Goal: Communication & Community: Answer question/provide support

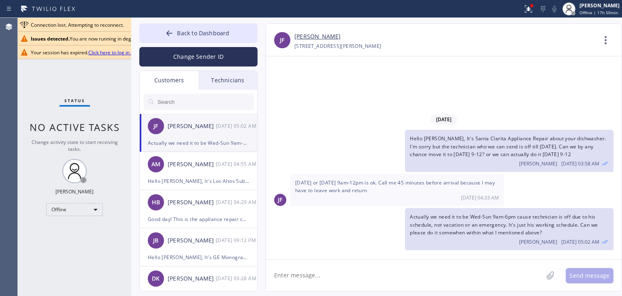
click at [199, 41] on button "Back to Dashboard" at bounding box center [198, 32] width 118 height 19
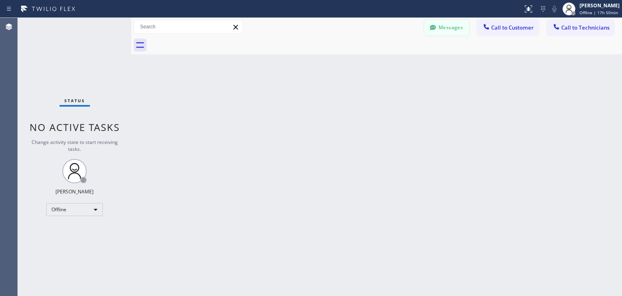
click at [457, 26] on button "Messages" at bounding box center [447, 27] width 45 height 15
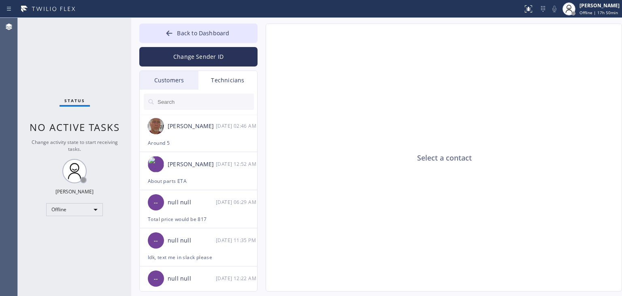
click at [163, 85] on div "Customers" at bounding box center [169, 80] width 59 height 19
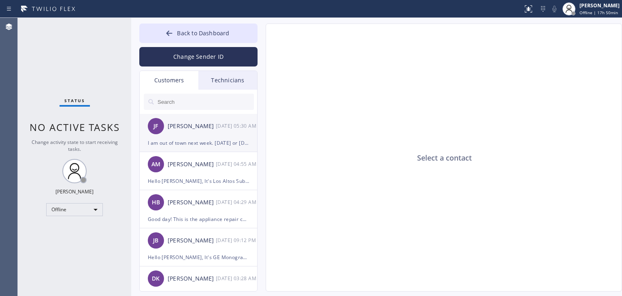
click at [223, 134] on div "JF Joseph Finley 10/09 05:30 AM" at bounding box center [199, 126] width 118 height 24
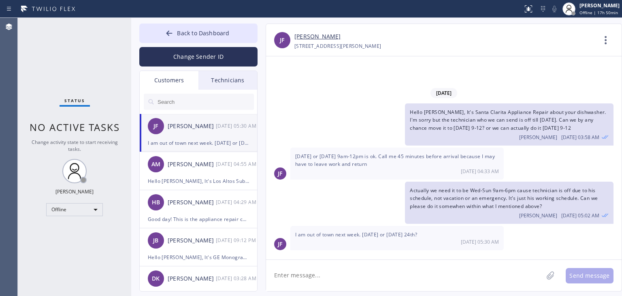
click at [339, 205] on div "Actually we need it to be Wed-Sun 9am-6pm cause technician is off due to his sc…" at bounding box center [440, 202] width 348 height 42
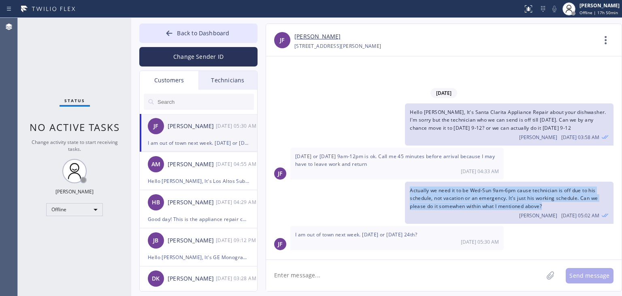
click at [339, 205] on div "Actually we need it to be Wed-Sun 9am-6pm cause technician is off due to his sc…" at bounding box center [440, 202] width 348 height 42
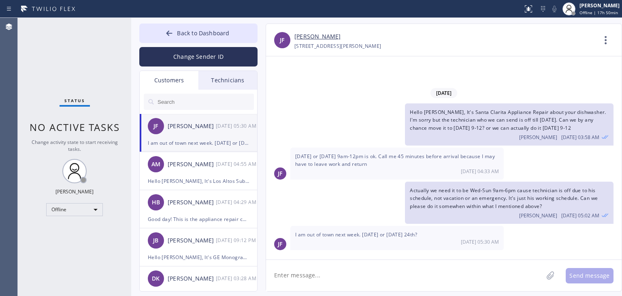
click at [390, 239] on div "10/09 05:30 AM" at bounding box center [397, 241] width 204 height 7
click at [399, 237] on span "I am out of town next week. Friday the 10th or Friday 24th?" at bounding box center [356, 234] width 122 height 7
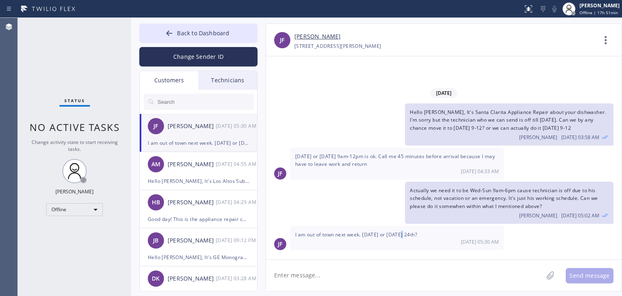
click at [399, 237] on span "I am out of town next week. Friday the 10th or Friday 24th?" at bounding box center [356, 234] width 122 height 7
click at [457, 269] on textarea at bounding box center [404, 275] width 277 height 31
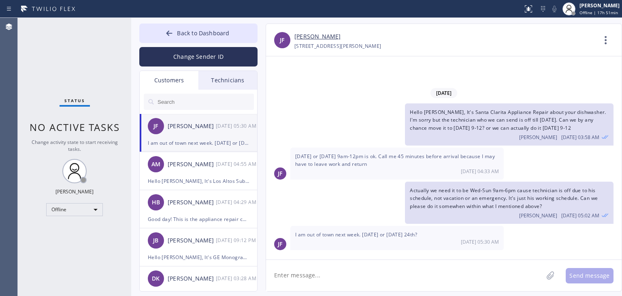
click at [457, 269] on textarea at bounding box center [404, 275] width 277 height 31
click at [318, 232] on span "I am out of town next week. Friday the 10th or Friday 24th?" at bounding box center [356, 234] width 122 height 7
click at [455, 263] on textarea at bounding box center [404, 275] width 277 height 31
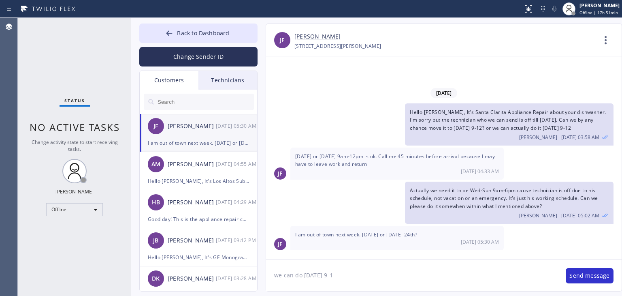
type textarea "we can do tomorrow 9-12"
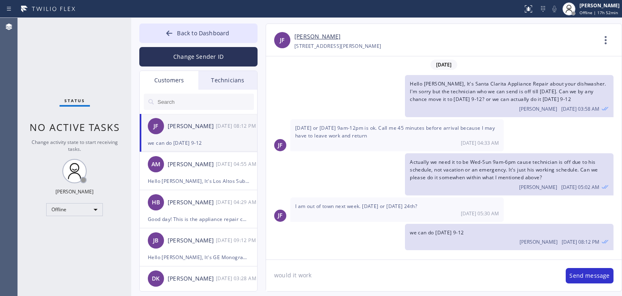
type textarea "would it work?"
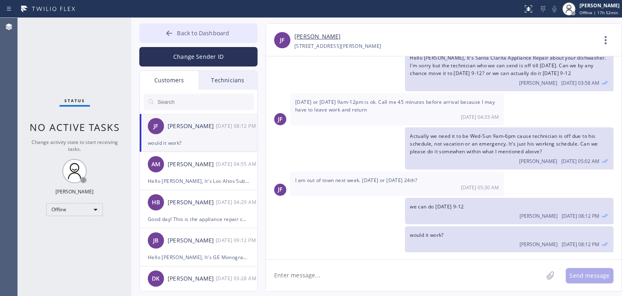
click at [216, 24] on button "Back to Dashboard" at bounding box center [198, 32] width 118 height 19
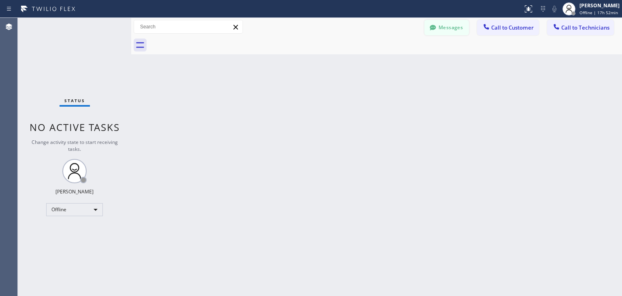
click at [450, 26] on button "Messages" at bounding box center [447, 27] width 45 height 15
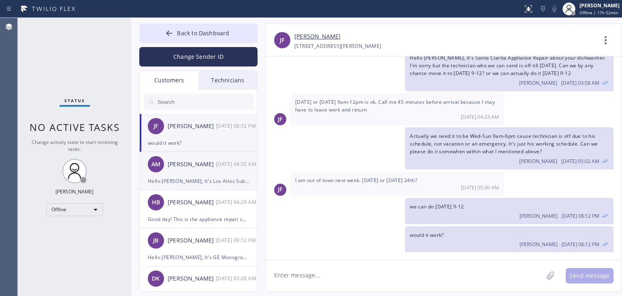
click at [194, 169] on div "[PERSON_NAME]" at bounding box center [192, 164] width 48 height 9
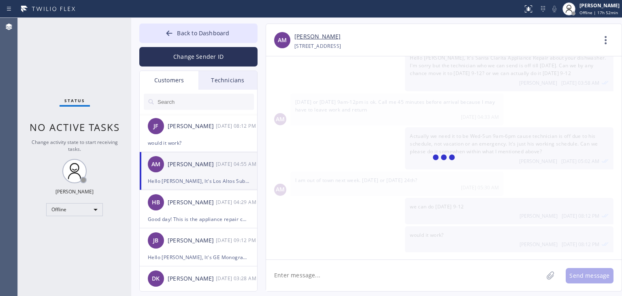
scroll to position [0, 0]
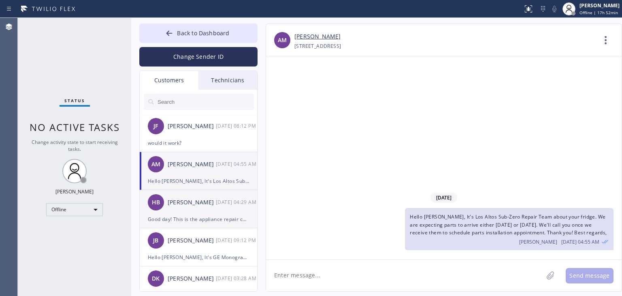
click at [201, 209] on div "HB Hector Baldonado 10/09 04:29 AM" at bounding box center [199, 202] width 118 height 24
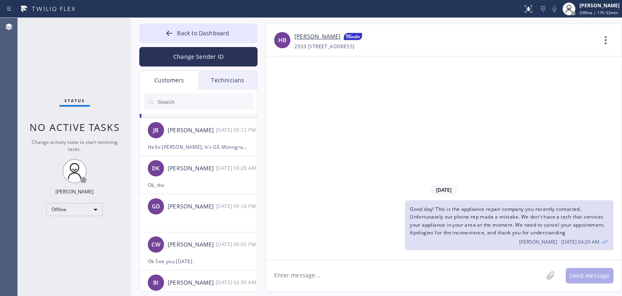
scroll to position [105, 0]
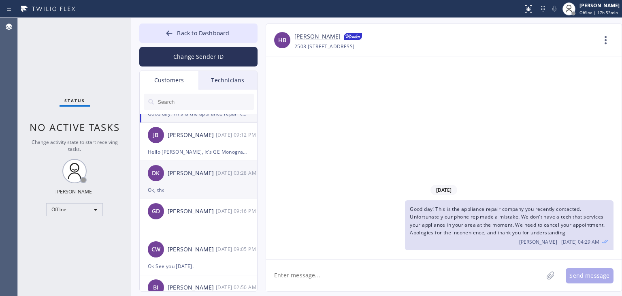
click at [205, 186] on div "Ok, thx" at bounding box center [198, 189] width 101 height 9
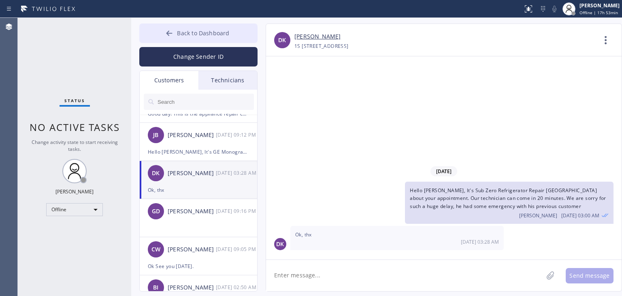
click at [215, 41] on button "Back to Dashboard" at bounding box center [198, 32] width 118 height 19
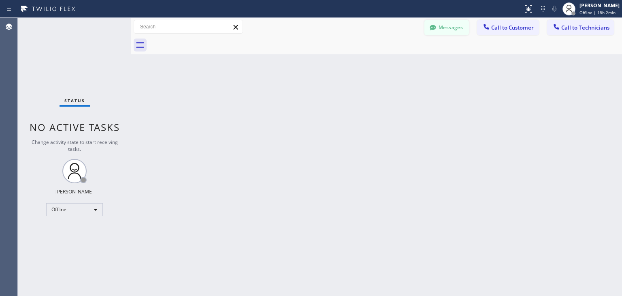
click at [462, 33] on button "Messages" at bounding box center [447, 27] width 45 height 15
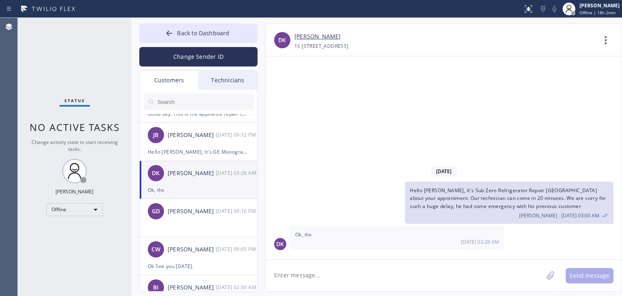
click at [203, 100] on input "text" at bounding box center [205, 102] width 97 height 16
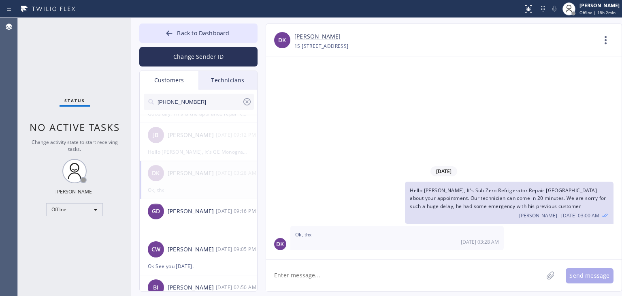
click at [203, 100] on input "(323) 382-2002" at bounding box center [199, 102] width 85 height 16
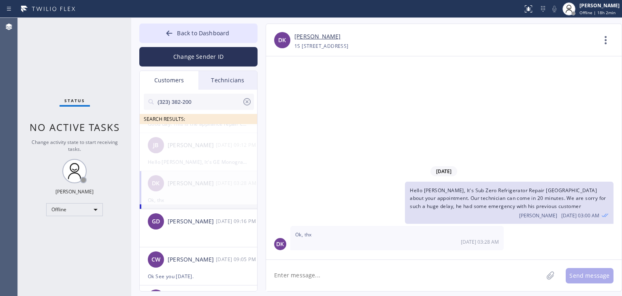
click at [203, 100] on input "(323) 382-200" at bounding box center [199, 102] width 85 height 16
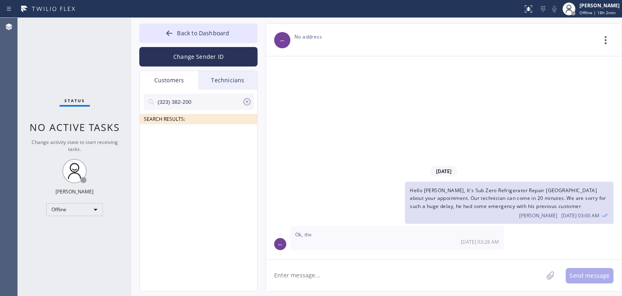
scroll to position [0, 0]
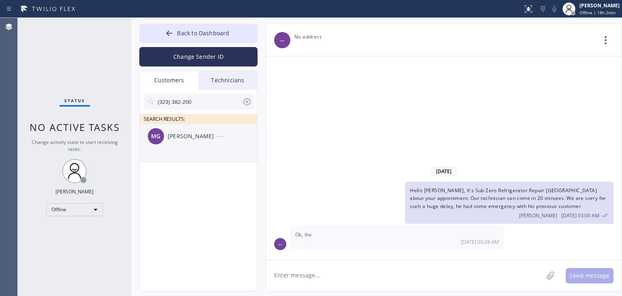
type input "(323) 382-200"
click at [194, 146] on div "MG Milton Gomez --:--" at bounding box center [199, 136] width 118 height 24
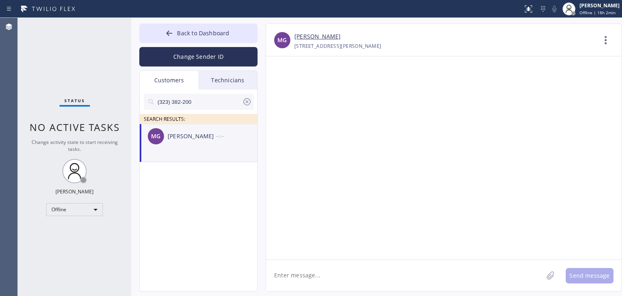
click at [316, 263] on textarea at bounding box center [404, 275] width 277 height 31
paste textarea "Appliance Repair Downey"
click at [326, 273] on textarea "Hello Milton, It's Appliance Repair Downey" at bounding box center [412, 275] width 292 height 31
click at [432, 264] on textarea "Hello Milton, It's Appliance Repair Downey" at bounding box center [412, 275] width 292 height 31
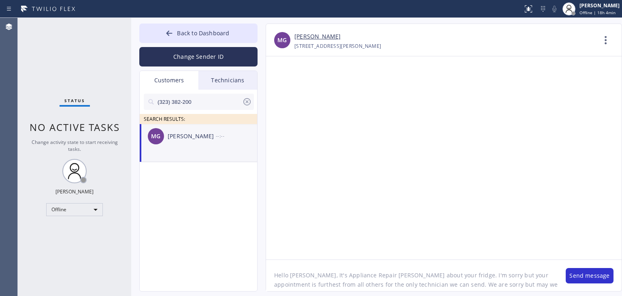
scroll to position [6, 0]
type textarea "Hello [PERSON_NAME], It's Appliance Repair [PERSON_NAME] about your fridge. I'm…"
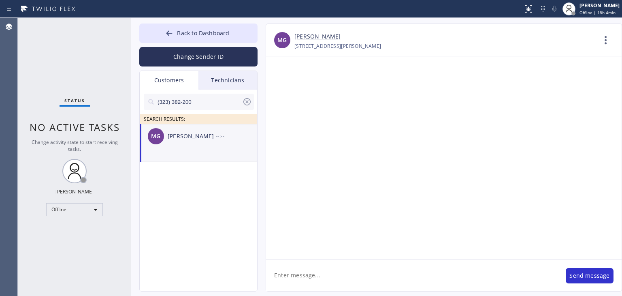
scroll to position [0, 0]
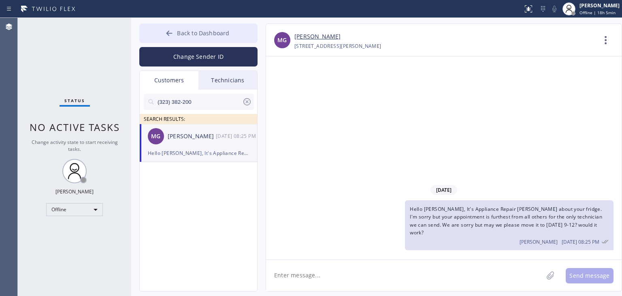
click at [233, 39] on button "Back to Dashboard" at bounding box center [198, 32] width 118 height 19
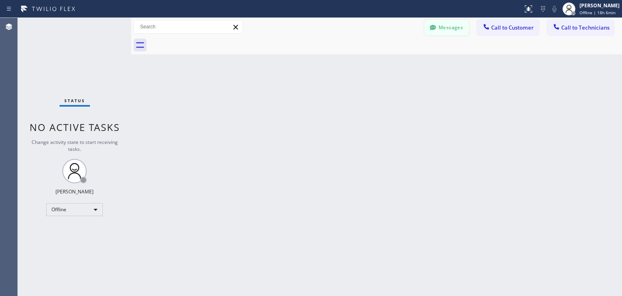
click at [459, 30] on button "Messages" at bounding box center [447, 27] width 45 height 15
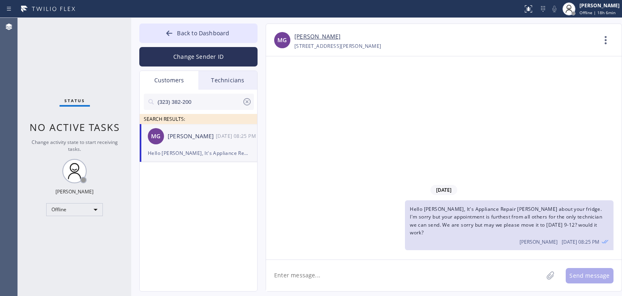
click at [246, 98] on icon at bounding box center [247, 102] width 10 height 10
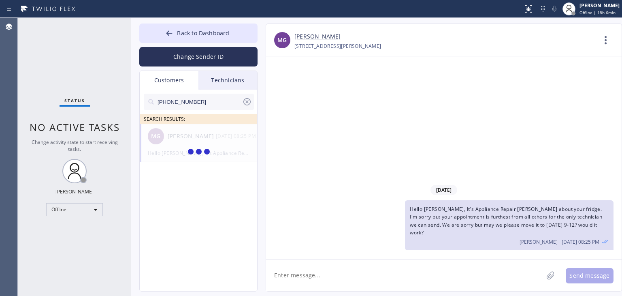
click at [225, 98] on input "(949) 433-9867" at bounding box center [199, 102] width 85 height 16
click at [225, 98] on input "(949) 433-986" at bounding box center [199, 102] width 85 height 16
type input "(949) 433-986"
click at [204, 145] on div "MB Mary Beyer --:--" at bounding box center [199, 136] width 118 height 24
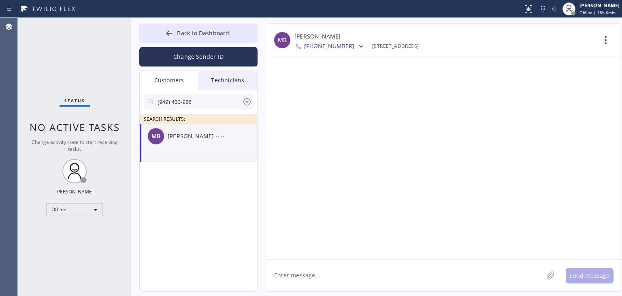
click at [286, 278] on textarea at bounding box center [404, 275] width 277 height 31
paste textarea "Orange Appliance Repair"
click at [324, 274] on textarea "Hello Mary, it's Orange Appliance Repair" at bounding box center [412, 275] width 292 height 31
click at [435, 288] on textarea "Hello Mary, it's Orange Appliance Repair" at bounding box center [412, 275] width 292 height 31
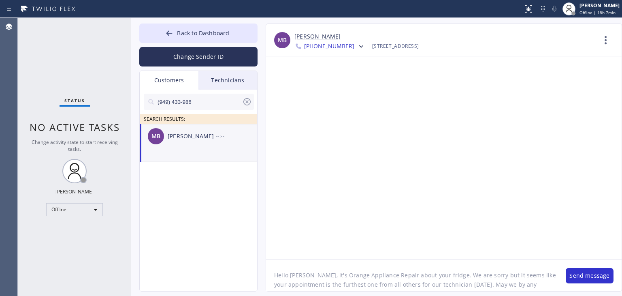
scroll to position [6, 0]
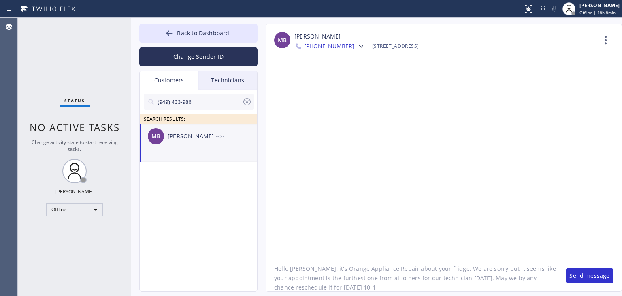
type textarea "Hello [PERSON_NAME], it's Orange Appliance Repair about your fridge. We are sor…"
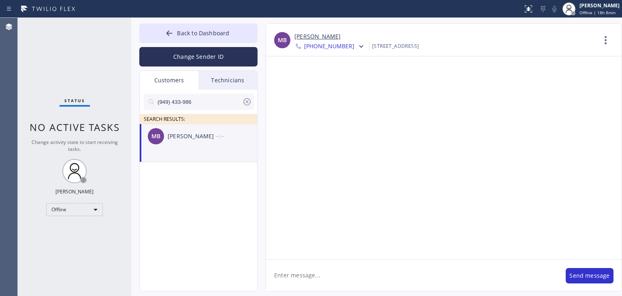
scroll to position [0, 0]
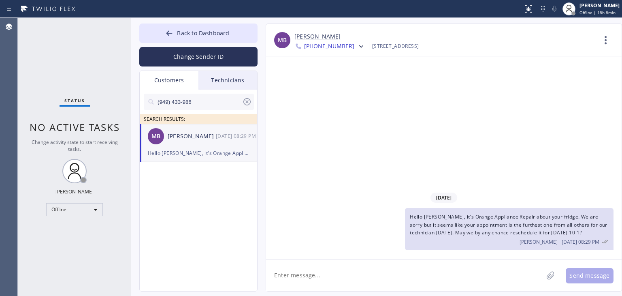
click at [488, 232] on span "Hello [PERSON_NAME], it's Orange Appliance Repair about your fridge. We are sor…" at bounding box center [509, 224] width 198 height 22
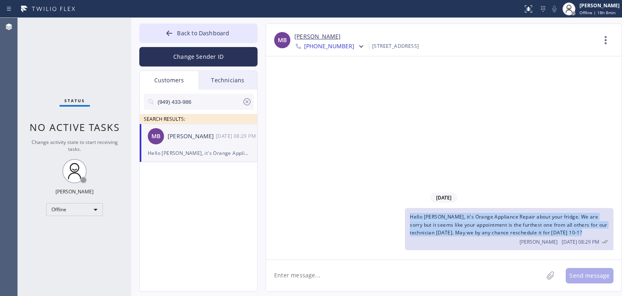
click at [488, 232] on span "Hello [PERSON_NAME], it's Orange Appliance Repair about your fridge. We are sor…" at bounding box center [509, 224] width 198 height 22
copy span "Hello [PERSON_NAME], it's Orange Appliance Repair about your fridge. We are sor…"
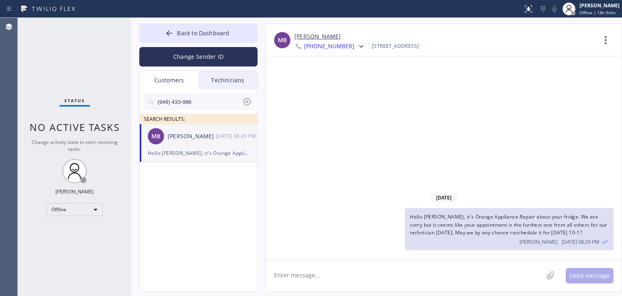
click at [245, 98] on icon at bounding box center [246, 101] width 7 height 7
click at [237, 99] on input "text" at bounding box center [205, 102] width 97 height 16
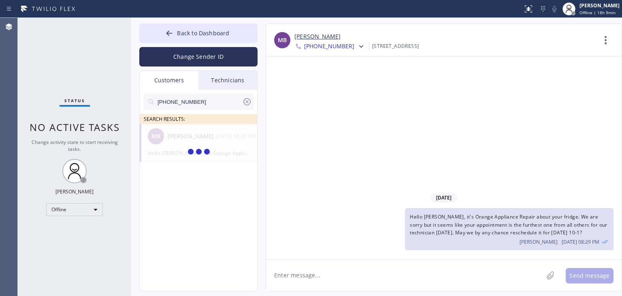
click at [237, 99] on input "(760) 799-6674" at bounding box center [199, 102] width 85 height 16
click at [237, 99] on input "(760) 799-667" at bounding box center [199, 102] width 85 height 16
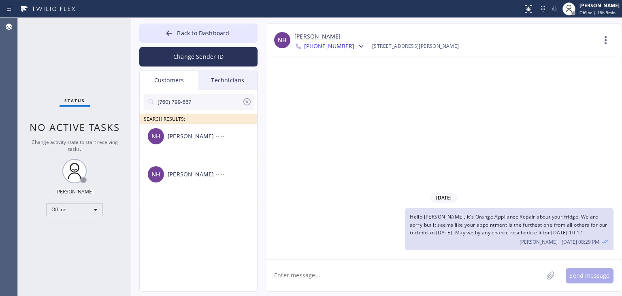
type input "(760) 799-667"
click at [196, 148] on li "NH Nancy Hsu --:--" at bounding box center [199, 143] width 118 height 38
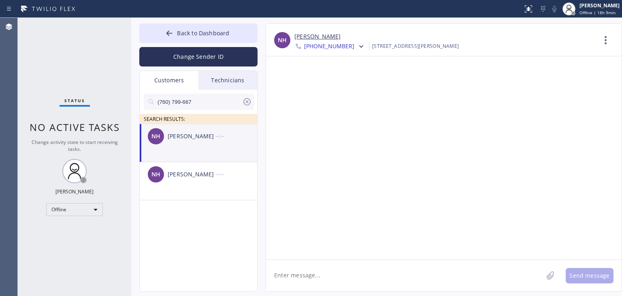
click at [301, 279] on textarea at bounding box center [404, 275] width 277 height 31
type textarea "Hell"
click at [309, 284] on textarea at bounding box center [404, 275] width 277 height 31
paste textarea "Hello [PERSON_NAME], it's Orange Appliance Repair about your fridge. We are sor…"
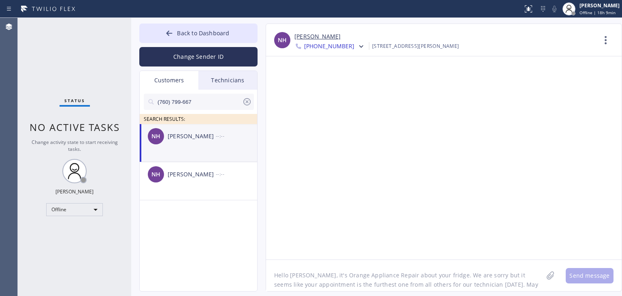
scroll to position [6, 0]
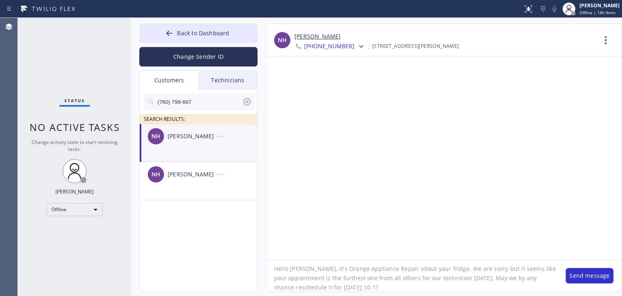
click at [299, 267] on textarea "Hello [PERSON_NAME], it's Orange Appliance Repair about your fridge. We are sor…" at bounding box center [412, 275] width 292 height 31
click at [427, 267] on textarea "Hello Nancy, it's Orange Appliance Repair about your fridge. We are sorry but i…" at bounding box center [412, 275] width 292 height 31
click at [373, 287] on textarea "Hello Nancy, it's Orange Appliance Repair about your washer and oven. We are so…" at bounding box center [412, 275] width 292 height 31
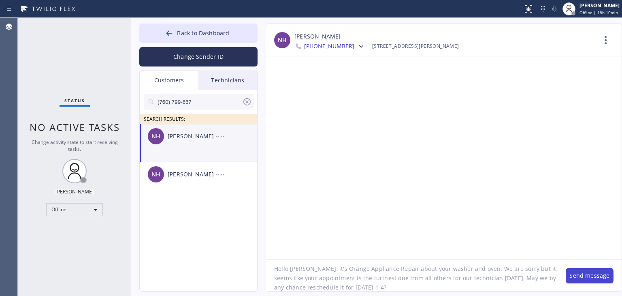
type textarea "Hello [PERSON_NAME], it's Orange Appliance Repair about your washer and oven. W…"
click at [594, 277] on button "Send message" at bounding box center [590, 275] width 48 height 15
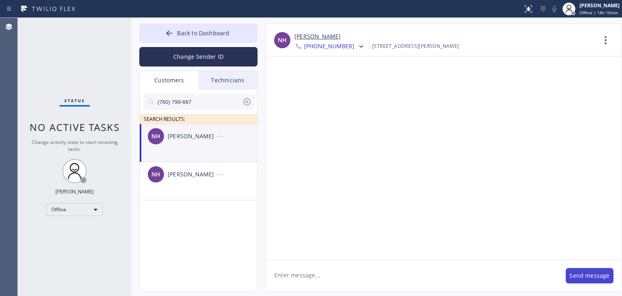
scroll to position [0, 0]
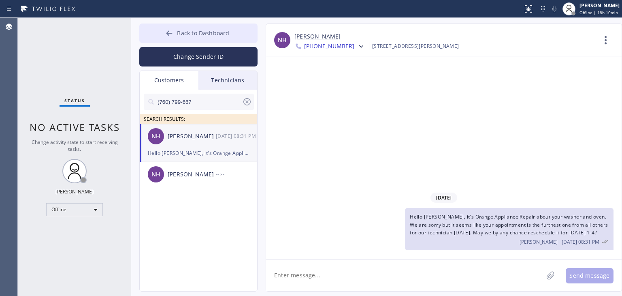
click at [208, 39] on button "Back to Dashboard" at bounding box center [198, 32] width 118 height 19
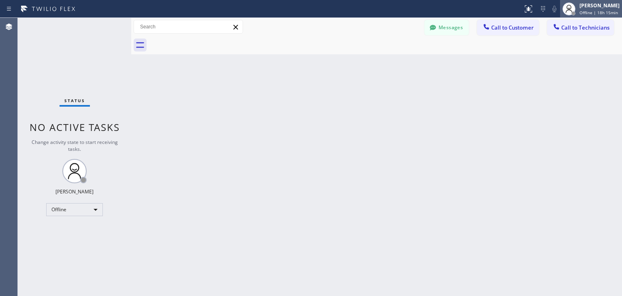
click at [581, 15] on div "Amir Asamov Offline | 18h 15min" at bounding box center [600, 9] width 44 height 14
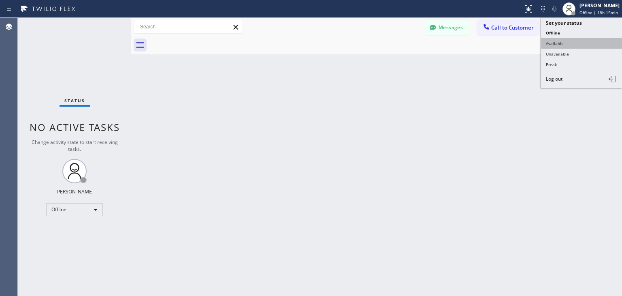
click at [579, 47] on button "Available" at bounding box center [581, 43] width 81 height 11
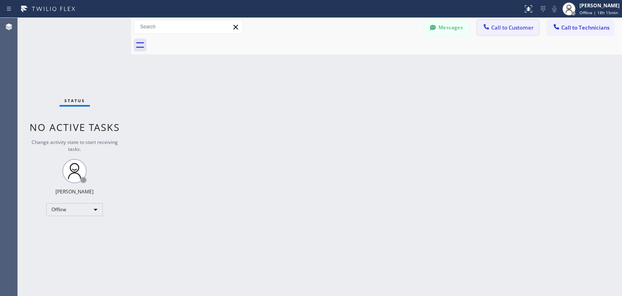
click at [501, 23] on button "Call to Customer" at bounding box center [508, 27] width 62 height 15
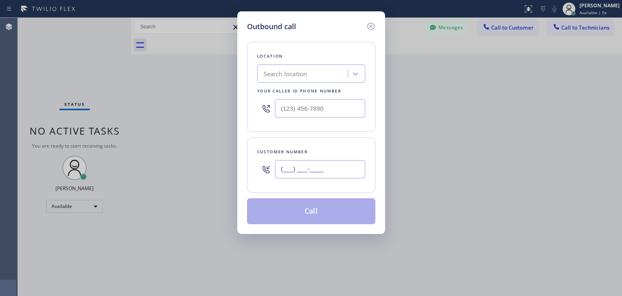
paste input "720) 401-5133"
click at [337, 175] on input "(___) ___-____" at bounding box center [320, 169] width 90 height 18
type input "(720) 401-5133"
click at [329, 79] on div "Search location" at bounding box center [304, 74] width 88 height 14
paste input "Next Door Appliance Repair"
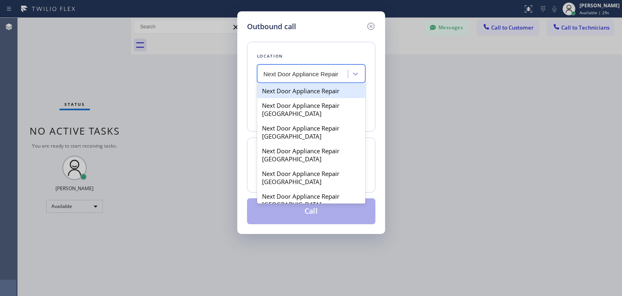
type input "Next Door Appliance Repair"
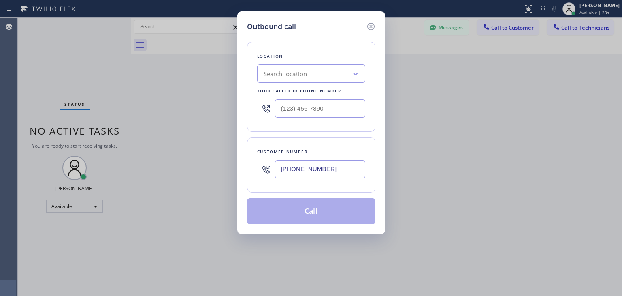
drag, startPoint x: 302, startPoint y: 60, endPoint x: 306, endPoint y: 73, distance: 13.7
click at [306, 73] on div "Location Search location Your caller id phone number" at bounding box center [311, 87] width 128 height 90
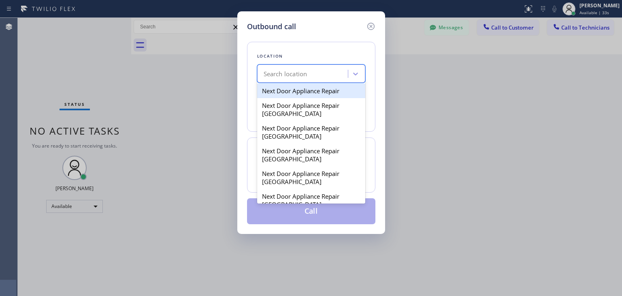
paste input "Next Door Appliance Repair Oxnard"
type input "Next Door Appliance Repair Oxnard"
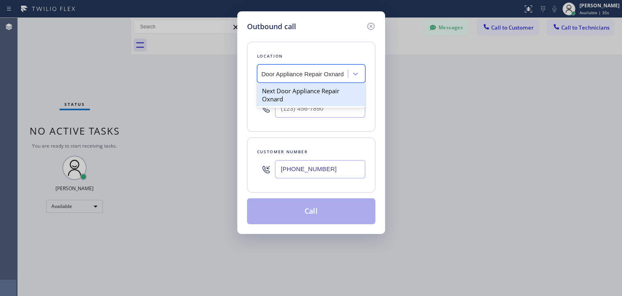
click at [310, 91] on div "Next Door Appliance Repair Oxnard" at bounding box center [311, 94] width 108 height 23
type input "(619) 773-0893"
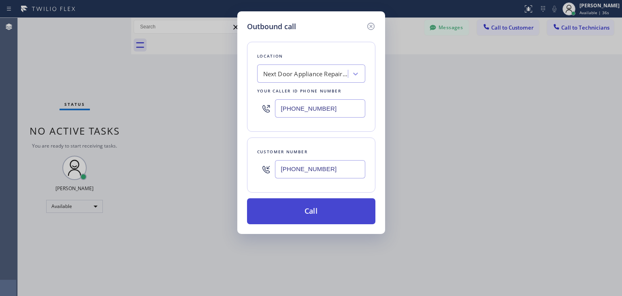
click at [300, 206] on button "Call" at bounding box center [311, 211] width 128 height 26
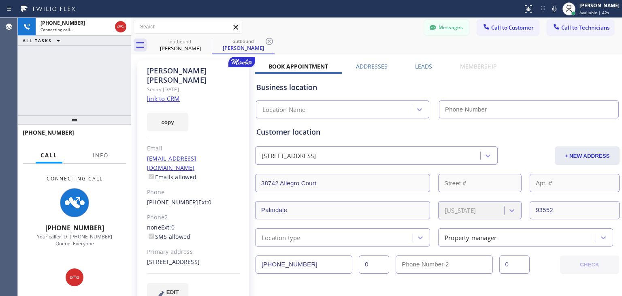
type input "(619) 773-0893"
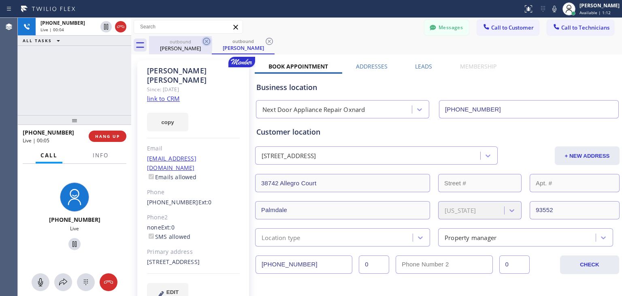
click at [207, 40] on icon at bounding box center [206, 41] width 7 height 7
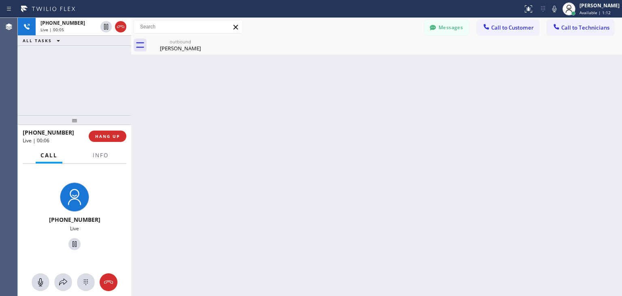
click at [0, 0] on icon at bounding box center [0, 0] width 0 height 0
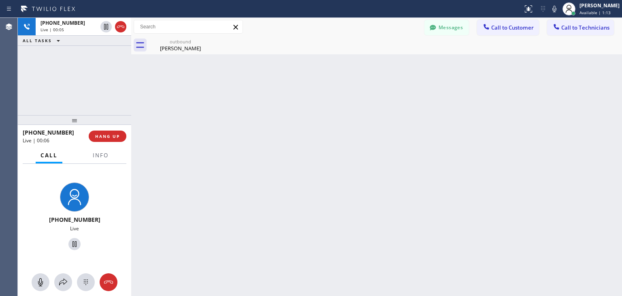
click at [0, 0] on icon at bounding box center [0, 0] width 0 height 0
click at [448, 34] on button "Messages" at bounding box center [447, 27] width 45 height 15
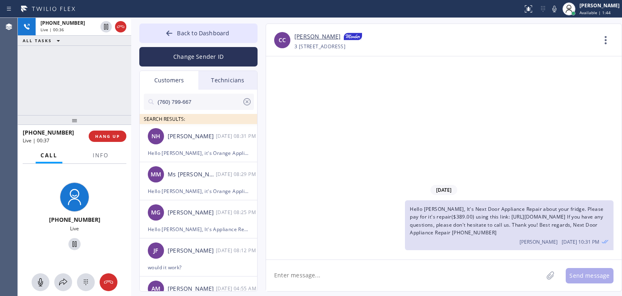
click at [250, 105] on icon at bounding box center [247, 102] width 10 height 10
click at [215, 106] on input "text" at bounding box center [205, 102] width 97 height 16
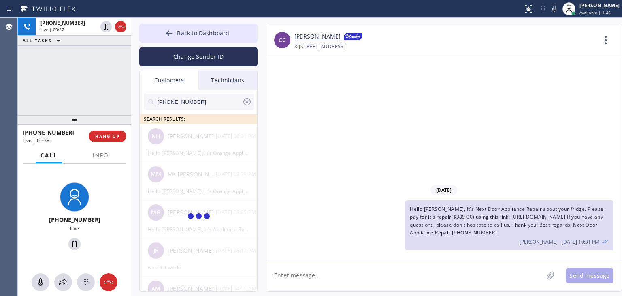
click at [215, 106] on input "(720) 401-5133" at bounding box center [199, 102] width 85 height 16
click at [215, 106] on input "(720) 401-513_" at bounding box center [199, 102] width 85 height 16
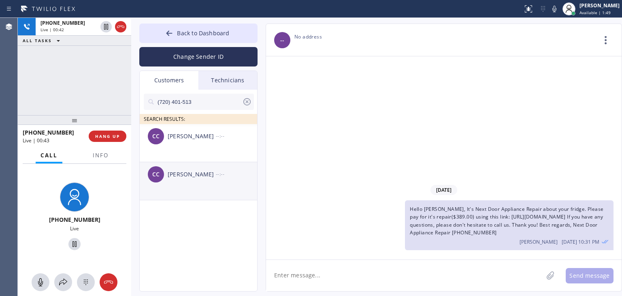
type input "(720) 401-513"
click at [209, 163] on div "CC Chris Castro --:--" at bounding box center [199, 174] width 118 height 24
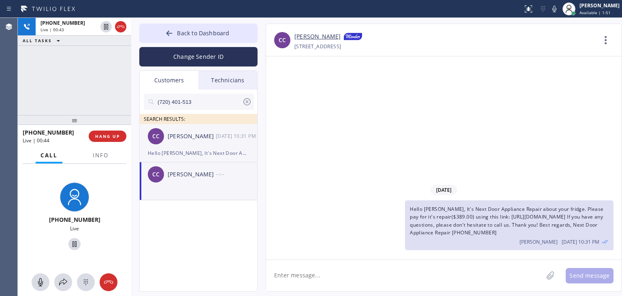
click at [225, 144] on div "CC Chris Castro 10/02 10:31 PM" at bounding box center [199, 136] width 118 height 24
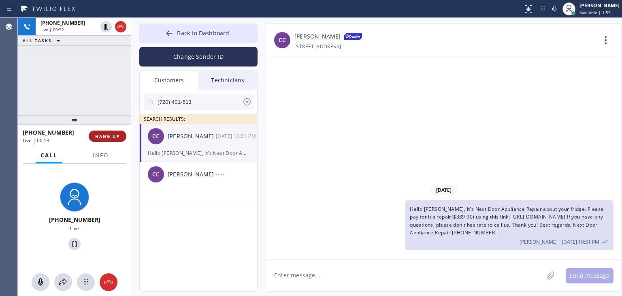
click at [105, 134] on span "HANG UP" at bounding box center [107, 136] width 25 height 6
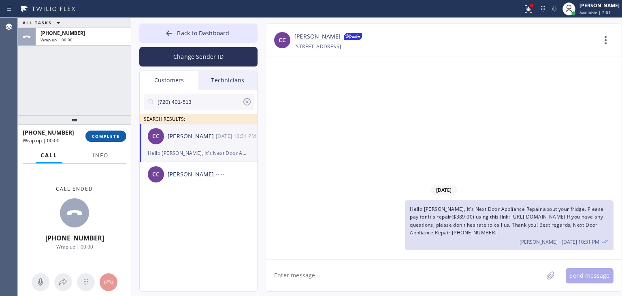
click at [105, 134] on span "COMPLETE" at bounding box center [106, 136] width 28 height 6
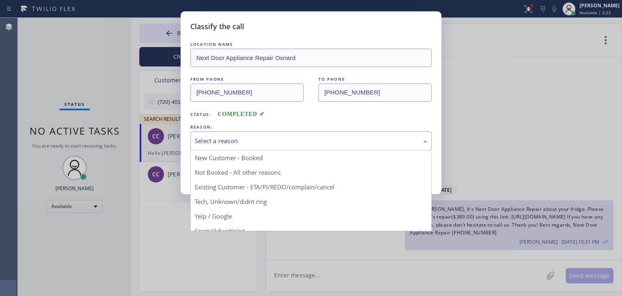
click at [324, 146] on div "Select a reason" at bounding box center [310, 140] width 241 height 19
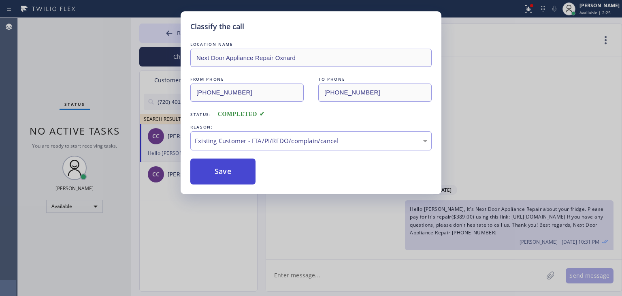
click at [243, 166] on button "Save" at bounding box center [222, 171] width 65 height 26
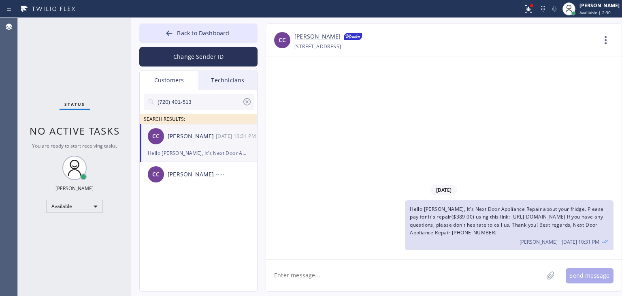
click at [251, 105] on icon at bounding box center [247, 102] width 10 height 10
click at [201, 105] on input "text" at bounding box center [205, 102] width 97 height 16
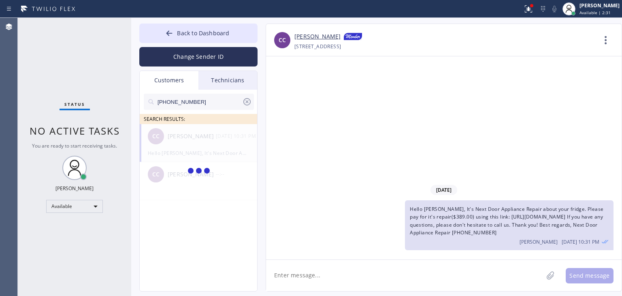
click at [201, 105] on input "(917) 691-4853" at bounding box center [199, 102] width 85 height 16
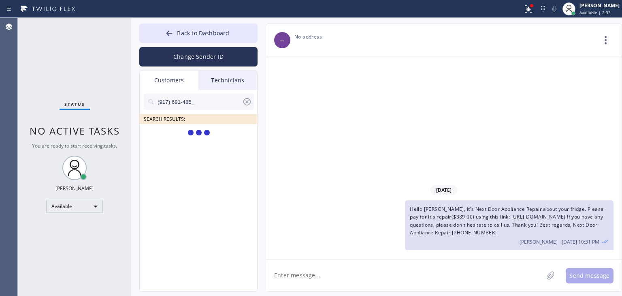
click at [201, 105] on input "(917) 691-485_" at bounding box center [199, 102] width 85 height 16
type input "(917) 691-485"
click at [194, 151] on span at bounding box center [199, 152] width 24 height 10
click at [211, 149] on li "JB Jerry Birnbach --:--" at bounding box center [199, 143] width 118 height 38
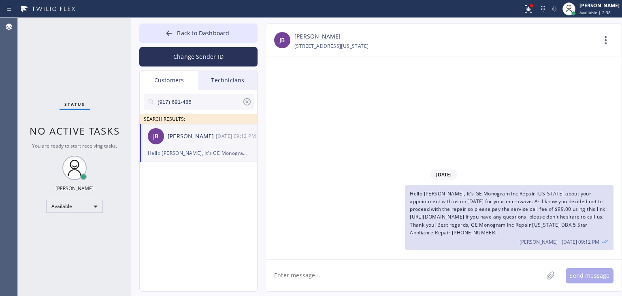
click at [434, 219] on span "Hello Jerry, It's GE Monogram Inc Repair New York about your appointment with u…" at bounding box center [508, 213] width 197 height 46
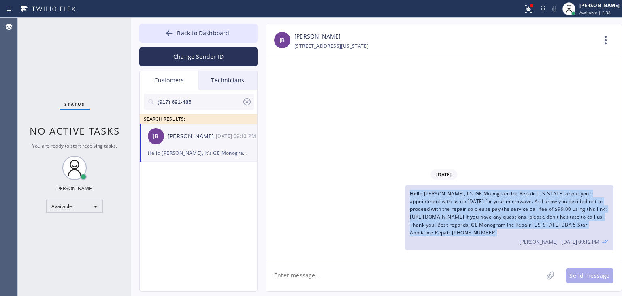
click at [434, 219] on span "Hello Jerry, It's GE Monogram Inc Repair New York about your appointment with u…" at bounding box center [508, 213] width 197 height 46
click at [198, 32] on span "Back to Dashboard" at bounding box center [203, 33] width 52 height 8
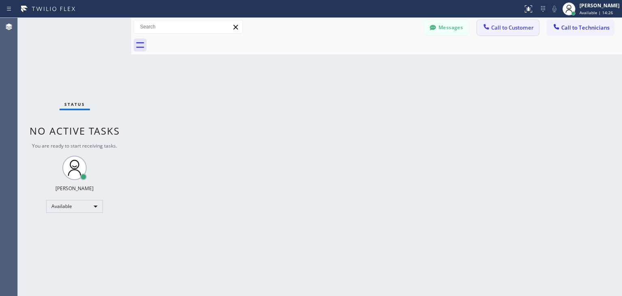
click at [523, 30] on span "Call to Customer" at bounding box center [512, 27] width 43 height 7
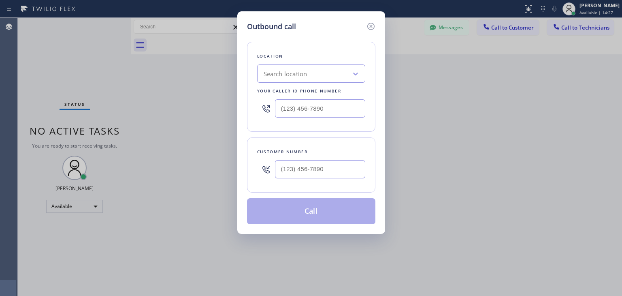
drag, startPoint x: 371, startPoint y: 177, endPoint x: 335, endPoint y: 164, distance: 38.4
click at [335, 164] on div "Customer number" at bounding box center [311, 164] width 128 height 55
paste input "917) 691-4853"
click at [335, 164] on input "(917) 691-4853" at bounding box center [320, 169] width 90 height 18
type input "[PHONE_NUMBER]"
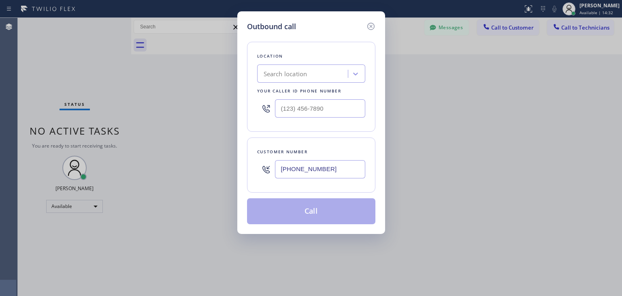
paste input "GE Monogram Inc Repair [US_STATE]"
type input "GE Monogram Inc Repair [US_STATE]"
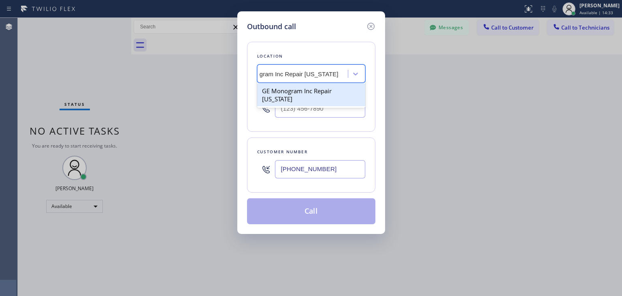
click at [337, 94] on div "GE Monogram Inc Repair [US_STATE]" at bounding box center [311, 94] width 108 height 23
type input "[PHONE_NUMBER]"
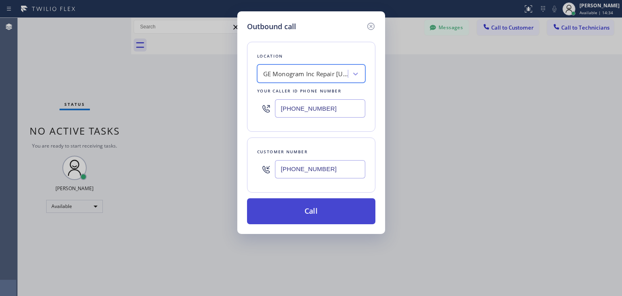
click at [328, 203] on button "Call" at bounding box center [311, 211] width 128 height 26
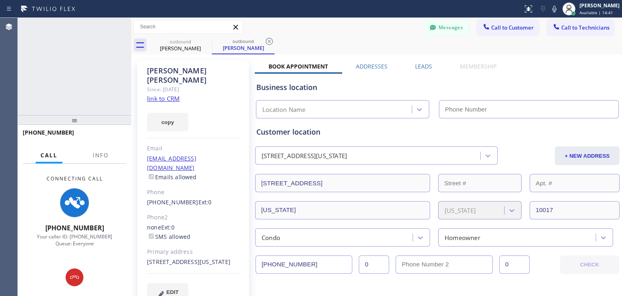
type input "(332) 456-0495"
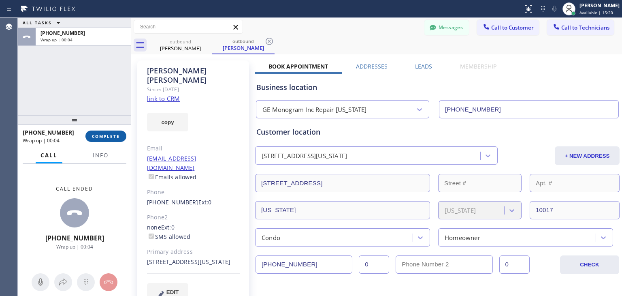
click at [110, 139] on span "COMPLETE" at bounding box center [106, 136] width 28 height 6
click at [486, 34] on div "ALL TASKS ALL TASKS ACTIVE TASKS TASKS IN WRAP UP +19176914853 Wrap up | 00:05 …" at bounding box center [320, 157] width 604 height 278
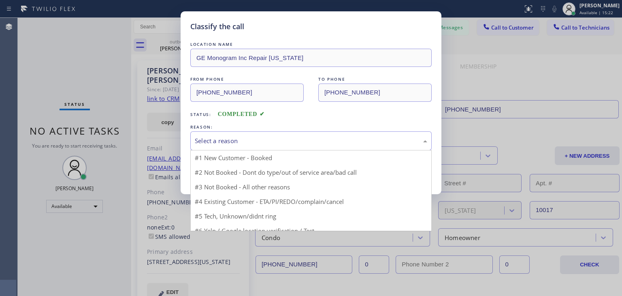
click at [314, 149] on div "Select a reason #1 New Customer - Booked #2 Not Booked - Dont do type/out of se…" at bounding box center [310, 140] width 241 height 19
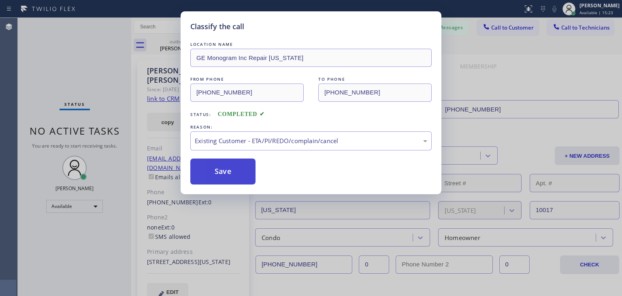
drag, startPoint x: 313, startPoint y: 182, endPoint x: 226, endPoint y: 175, distance: 87.4
click at [226, 175] on button "Save" at bounding box center [222, 171] width 65 height 26
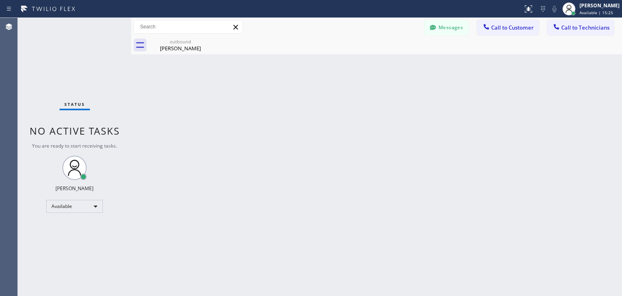
click at [513, 28] on span "Call to Customer" at bounding box center [512, 27] width 43 height 7
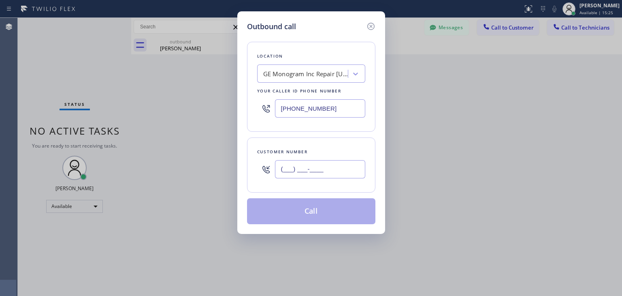
paste input "text"
click at [306, 175] on input "(___) ___-____" at bounding box center [320, 169] width 90 height 18
paste input "text"
click at [283, 166] on input "(___) ___-____" at bounding box center [320, 169] width 90 height 18
paste input "text"
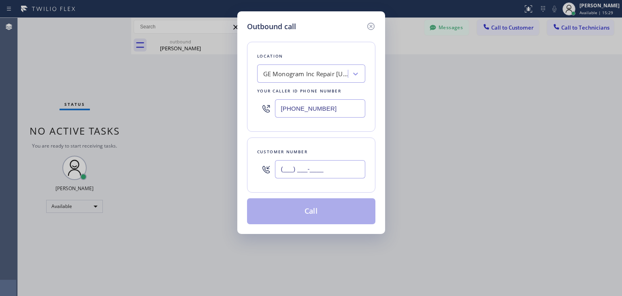
click at [342, 166] on input "(___) ___-____" at bounding box center [320, 169] width 90 height 18
paste input "text"
type input "(___) ___-____"
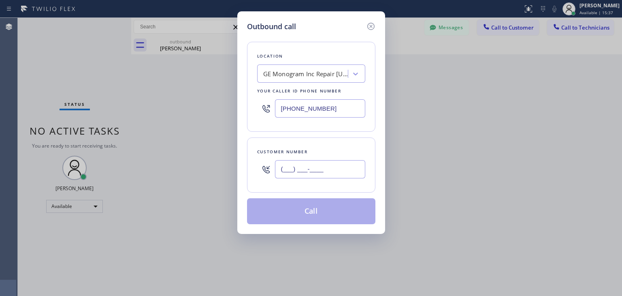
paste input "917) 691-4853"
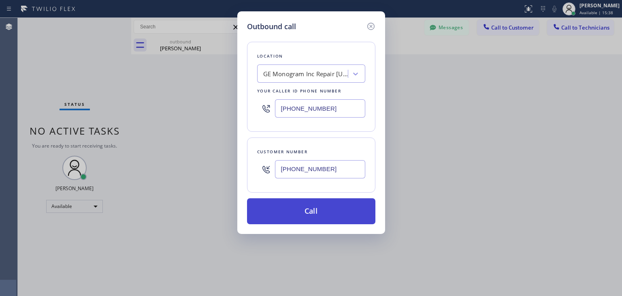
type input "(917) 691-4853"
click at [322, 207] on button "Call" at bounding box center [311, 211] width 128 height 26
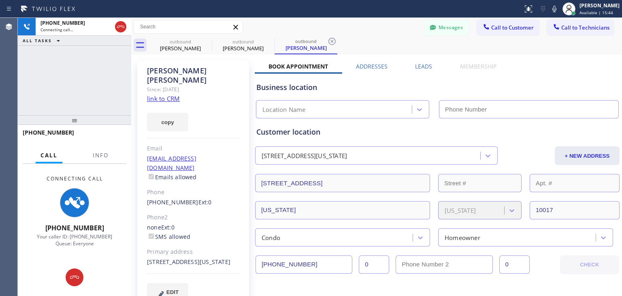
type input "(332) 456-0495"
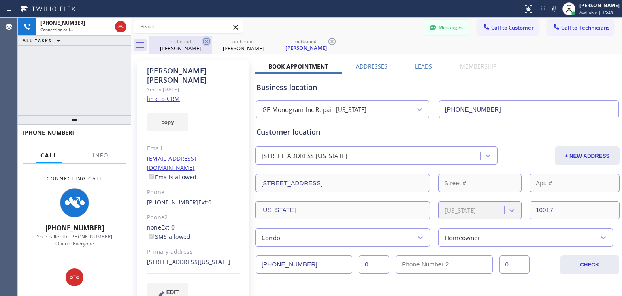
click at [210, 43] on icon at bounding box center [207, 41] width 10 height 10
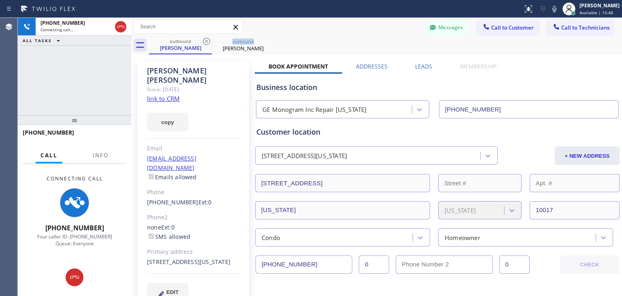
click at [210, 43] on icon at bounding box center [207, 41] width 10 height 10
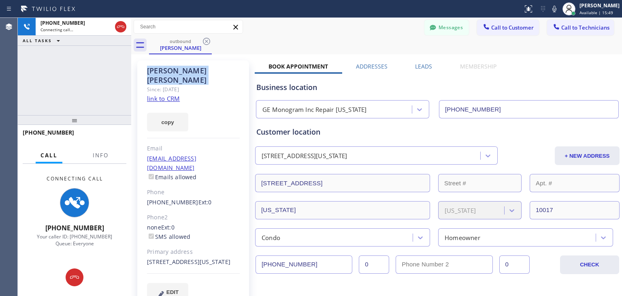
click at [210, 43] on icon at bounding box center [207, 41] width 10 height 10
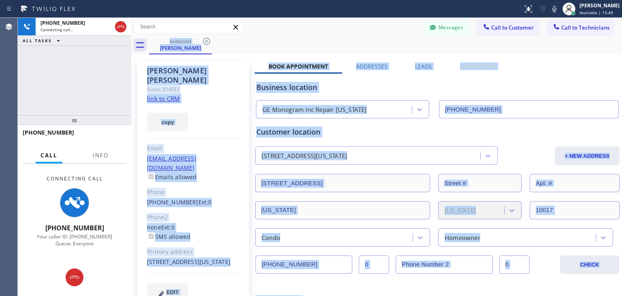
click at [210, 43] on div "outbound Jerry Birnbach" at bounding box center [385, 45] width 473 height 18
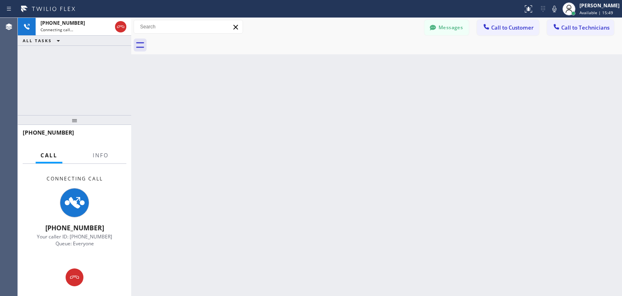
click at [210, 43] on div at bounding box center [385, 45] width 473 height 18
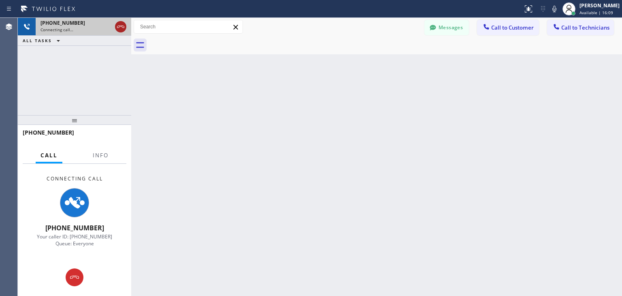
click at [123, 26] on icon at bounding box center [120, 27] width 7 height 2
click at [112, 26] on div "+19176914853" at bounding box center [76, 22] width 71 height 7
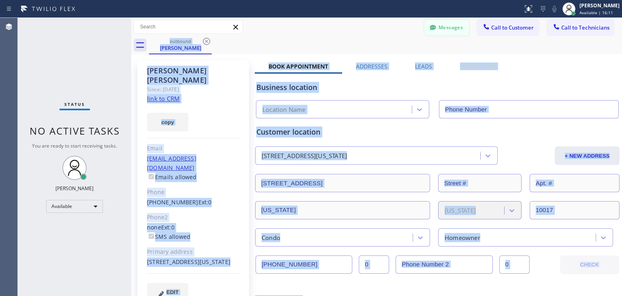
click at [453, 21] on button "Messages" at bounding box center [447, 27] width 45 height 15
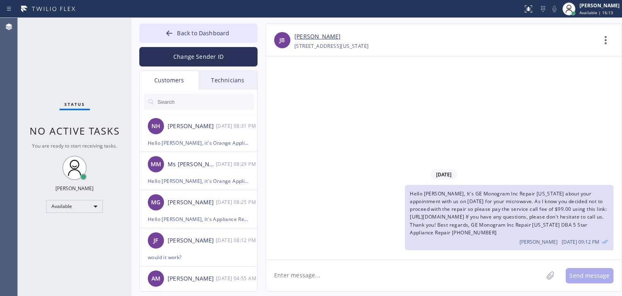
type input "(332) 456-0495"
click at [448, 284] on textarea at bounding box center [404, 275] width 277 height 31
type textarea "I"
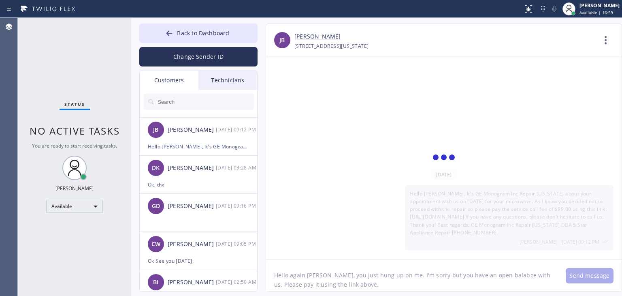
scroll to position [225, 0]
type textarea "Hello again Jerry, you just hung up on me. I'm sorry but you have an open balab…"
click at [220, 139] on div "JB Jerry Birnbach 10/08 09:12 PM" at bounding box center [199, 129] width 118 height 24
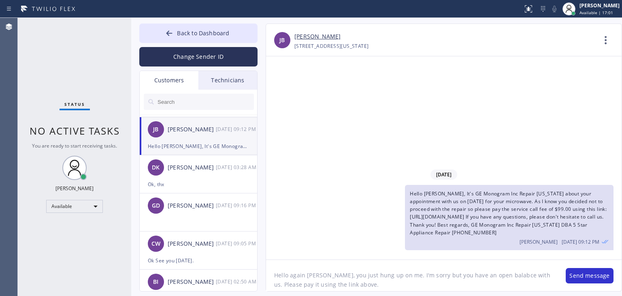
click at [436, 284] on textarea "Hello again Jerry, you just hung up on me. I'm sorry but you have an open balab…" at bounding box center [412, 275] width 292 height 31
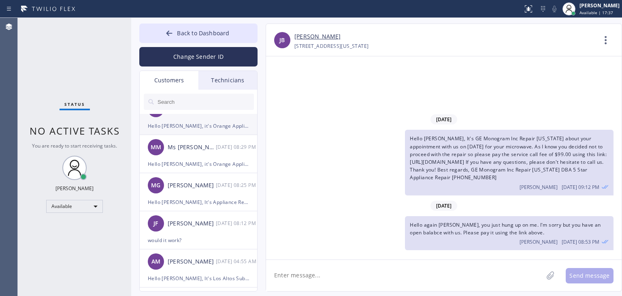
scroll to position [56, 0]
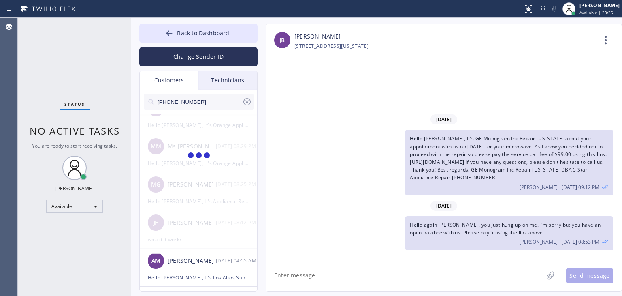
click at [235, 100] on input "(209) 817-1712" at bounding box center [199, 102] width 85 height 16
click at [235, 100] on input "(209) 817-171" at bounding box center [199, 102] width 85 height 16
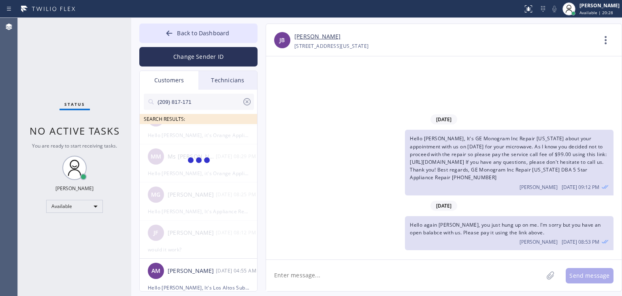
scroll to position [0, 0]
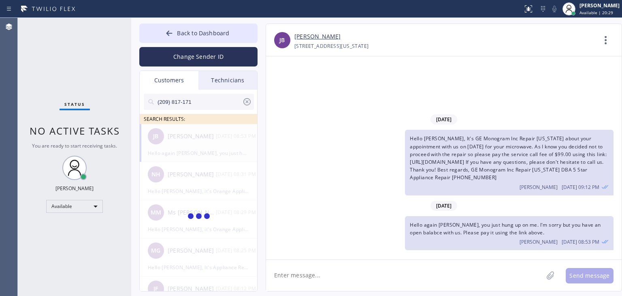
type input "(209) 817-171"
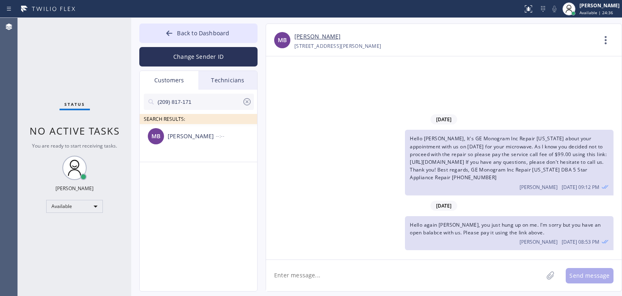
click at [246, 98] on icon at bounding box center [247, 102] width 10 height 10
click at [236, 100] on input "text" at bounding box center [205, 102] width 97 height 16
click at [236, 100] on input "(209) 817-1712" at bounding box center [199, 102] width 85 height 16
click at [236, 100] on input "(209) 817-171" at bounding box center [199, 102] width 85 height 16
type input "(209) 817-171"
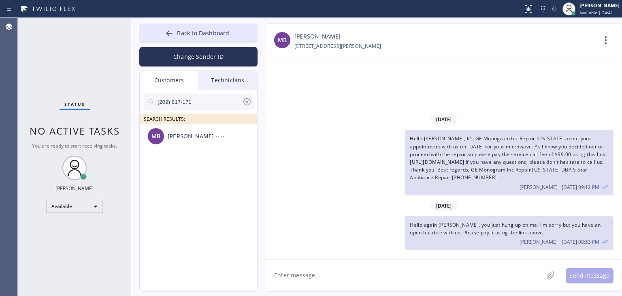
click at [209, 137] on div "[PERSON_NAME]" at bounding box center [192, 136] width 48 height 9
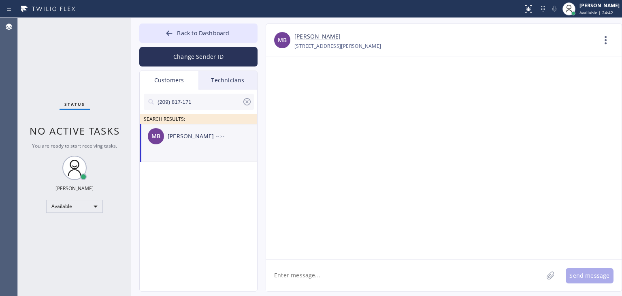
click at [310, 264] on textarea at bounding box center [404, 275] width 277 height 31
drag, startPoint x: 397, startPoint y: 258, endPoint x: 398, endPoint y: 263, distance: 4.6
click at [398, 263] on div "MB Mark Berbano +12098171712 Choose phone number +12098171712 502 325 Berry Str…" at bounding box center [444, 157] width 356 height 268
click at [398, 263] on textarea at bounding box center [404, 275] width 277 height 31
paste textarea "Good day! This is the appliance repair company you recently contacted. Unfortun…"
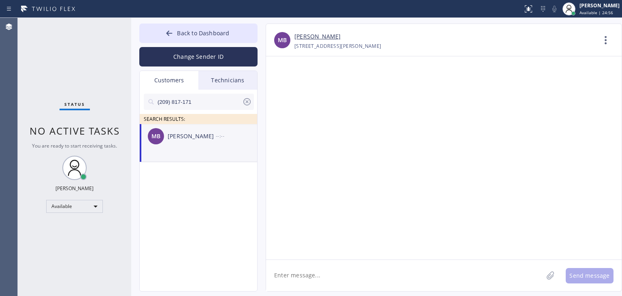
type textarea "Good day! This is the appliance repair company you recently contacted. Unfortun…"
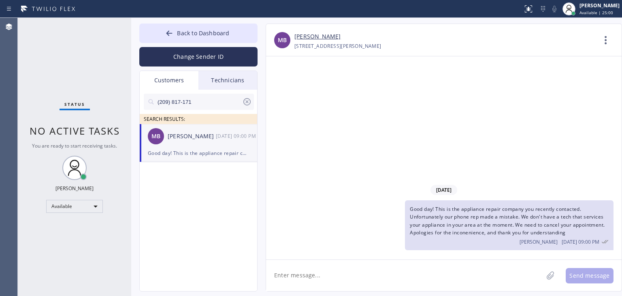
click at [246, 102] on icon at bounding box center [247, 102] width 10 height 10
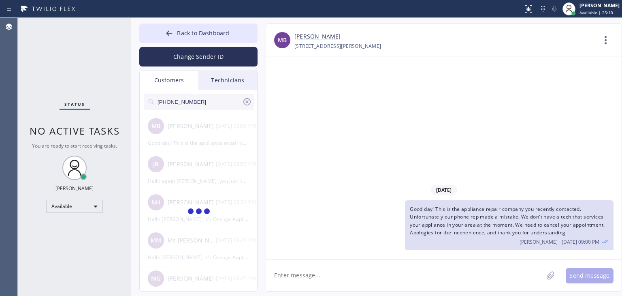
click at [231, 102] on input "(510) 277-2836" at bounding box center [199, 102] width 85 height 16
click at [231, 102] on input "(510) 277-____" at bounding box center [199, 102] width 85 height 16
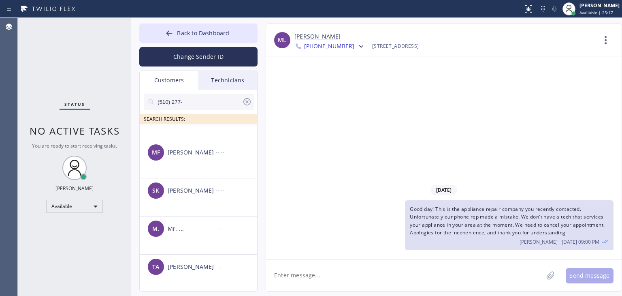
scroll to position [365, 0]
type input "(510) 277-"
click at [204, 279] on li "TA Taghi Amjadi --:--" at bounding box center [199, 273] width 118 height 38
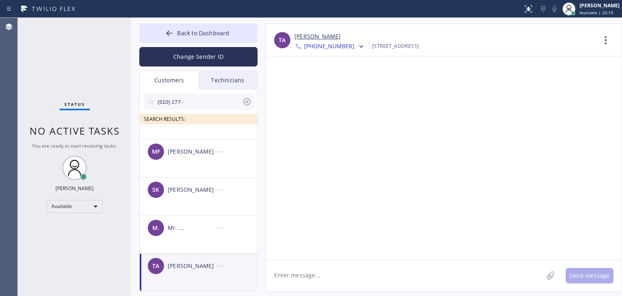
click at [301, 273] on textarea at bounding box center [404, 275] width 277 height 31
paste textarea "Good day! This is the appliance repair company you recently contacted. Unfortun…"
type textarea "Good day! This is the appliance repair company you recently contacted. Unfortun…"
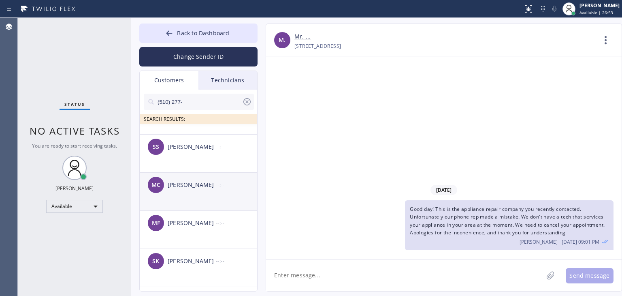
scroll to position [0, 0]
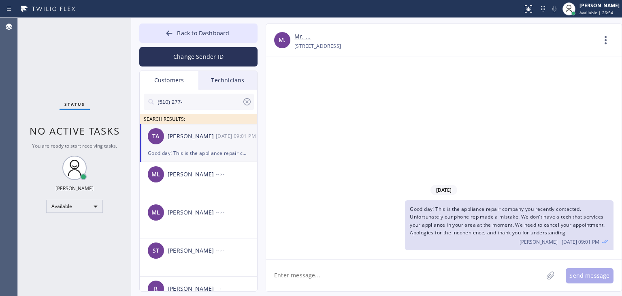
click at [224, 135] on div "[DATE] 09:01 PM" at bounding box center [237, 135] width 42 height 9
click at [237, 107] on input "(510) 277-" at bounding box center [199, 102] width 85 height 16
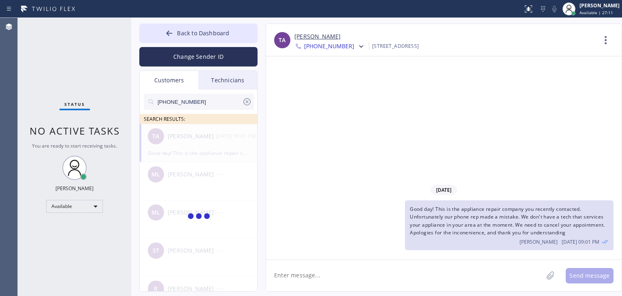
click at [237, 107] on input "(510) 673-3235" at bounding box center [199, 102] width 85 height 16
click at [237, 107] on input "(510) 673-323_" at bounding box center [199, 102] width 85 height 16
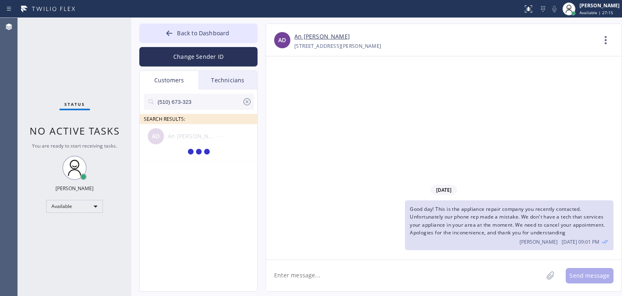
type input "(510) 673-323"
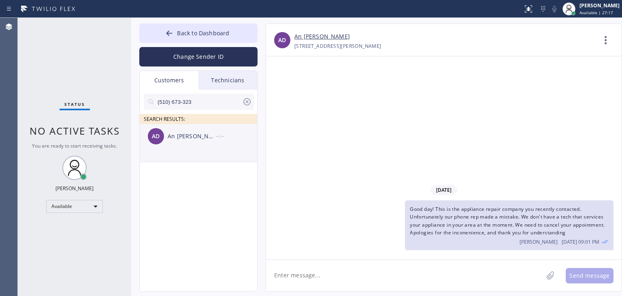
click at [218, 132] on div "--:--" at bounding box center [237, 135] width 42 height 9
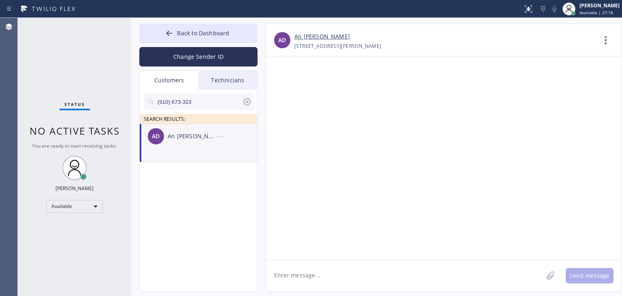
click at [378, 287] on textarea at bounding box center [404, 275] width 277 height 31
paste textarea "Good day! This is the appliance repair company you recently contacted. Unfortun…"
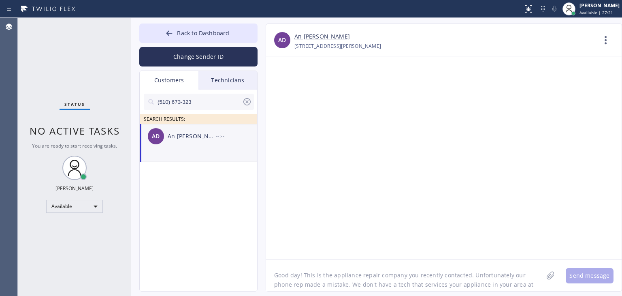
scroll to position [6, 0]
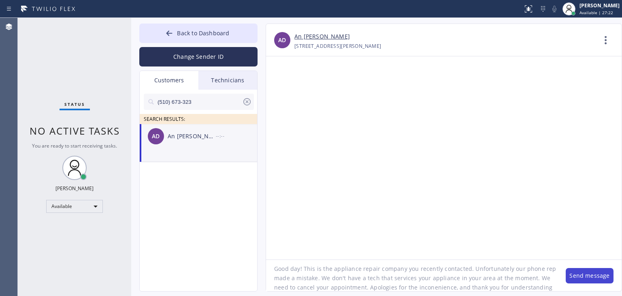
type textarea "Good day! This is the appliance repair company you recently contacted. Unfortun…"
click at [601, 278] on button "Send message" at bounding box center [590, 275] width 48 height 15
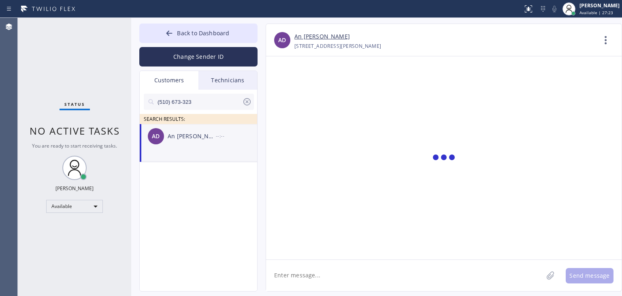
scroll to position [0, 0]
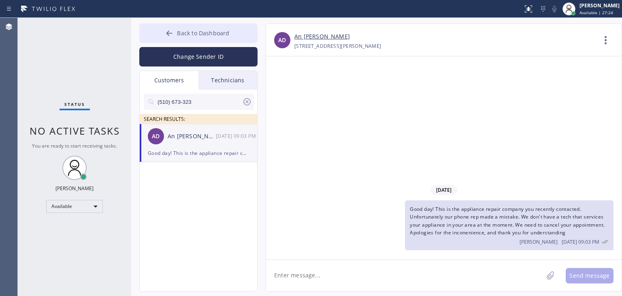
click at [210, 33] on span "Back to Dashboard" at bounding box center [203, 33] width 52 height 8
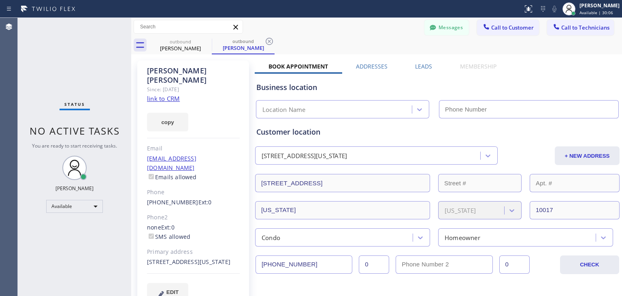
type input "[PHONE_NUMBER]"
click at [444, 26] on button "Messages" at bounding box center [447, 27] width 45 height 15
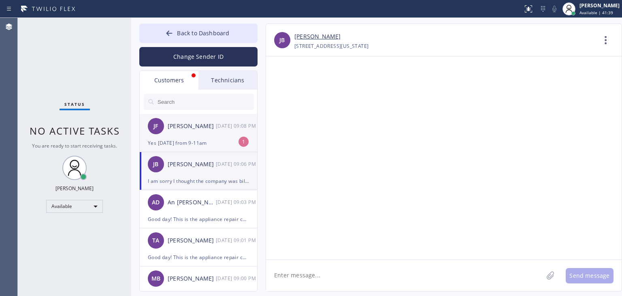
click at [221, 117] on div "[PERSON_NAME] [DATE] 09:08 PM" at bounding box center [199, 126] width 118 height 24
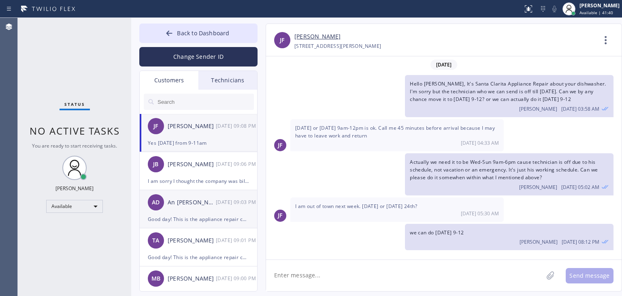
scroll to position [52, 0]
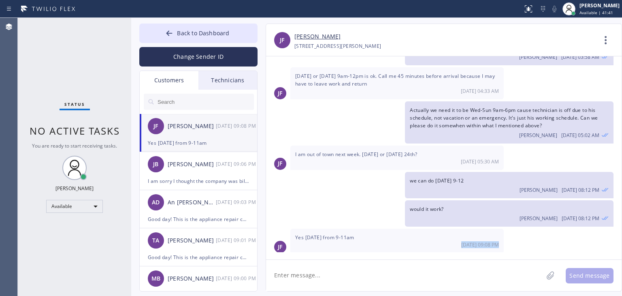
drag, startPoint x: 363, startPoint y: 247, endPoint x: 364, endPoint y: 275, distance: 28.4
click at [364, 275] on div "JF Joseph Finley +18184307772 Choose phone number +18184307772 25706 Emerson La…" at bounding box center [444, 157] width 356 height 268
click at [364, 275] on textarea at bounding box center [404, 275] width 277 height 31
type textarea "got it, sheduled for tomorrow 9-11 then"
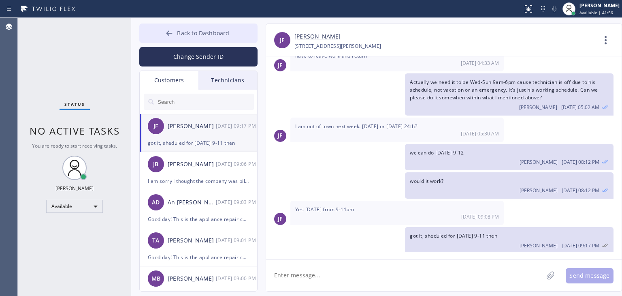
click at [213, 25] on button "Back to Dashboard" at bounding box center [198, 32] width 118 height 19
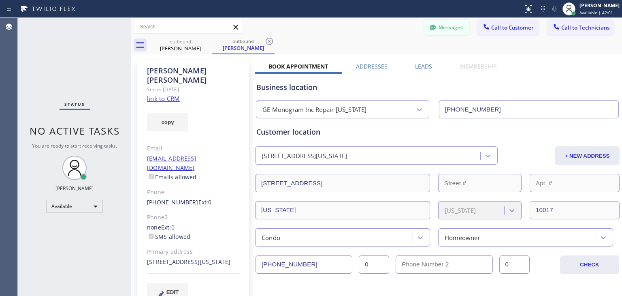
click at [453, 25] on button "Messages" at bounding box center [447, 27] width 45 height 15
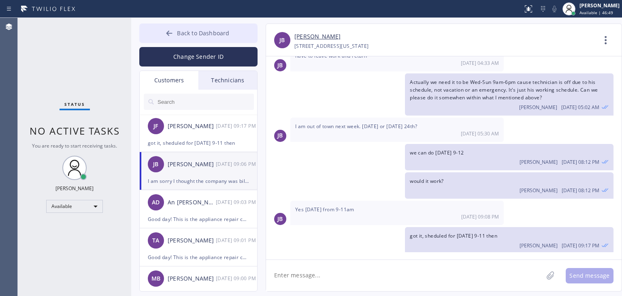
click at [243, 38] on button "Back to Dashboard" at bounding box center [198, 32] width 118 height 19
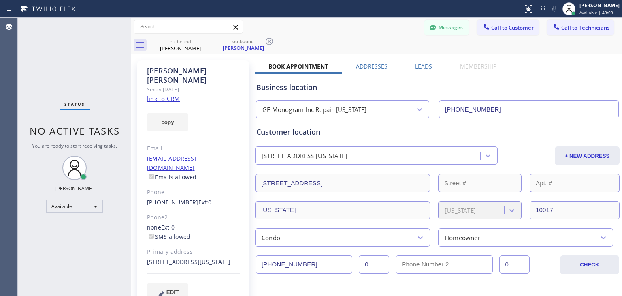
click at [427, 134] on div "Customer location" at bounding box center [437, 131] width 362 height 11
click at [568, 31] on span "Call to Technicians" at bounding box center [585, 27] width 48 height 7
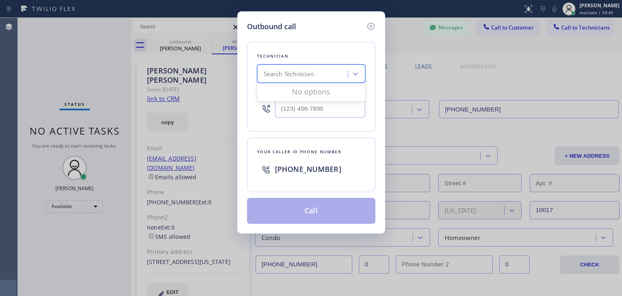
click at [318, 74] on div "Search Technician" at bounding box center [304, 74] width 88 height 14
type input "henry"
click at [324, 92] on div "Henry Sanchez" at bounding box center [311, 90] width 108 height 15
type input "(347) 596-6778"
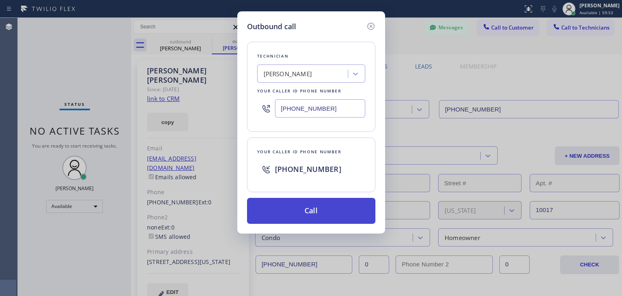
click at [324, 200] on button "Call" at bounding box center [311, 211] width 128 height 26
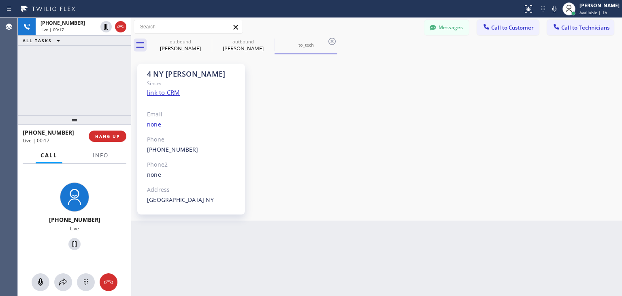
scroll to position [148, 0]
click at [107, 132] on button "HANG UP" at bounding box center [108, 135] width 38 height 11
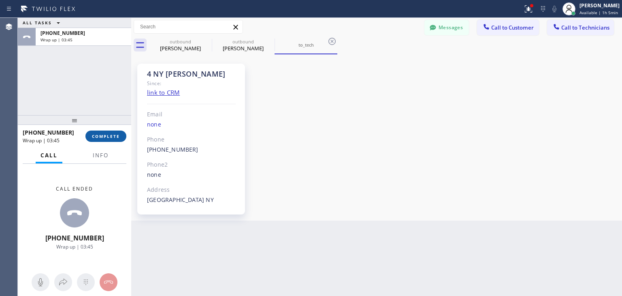
click at [114, 135] on span "COMPLETE" at bounding box center [106, 136] width 28 height 6
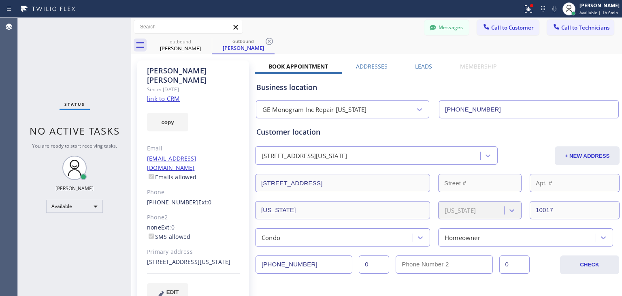
click at [488, 38] on div "outbound Jerry Birnbach outbound Jerry Birnbach" at bounding box center [385, 45] width 473 height 18
click at [492, 36] on div "Messages Call to Customer Call to Technicians Outbound call Location Search loc…" at bounding box center [376, 36] width 491 height 36
click at [492, 36] on div "Messages Call to Customer Call to Technicians Outbound call Location Search loc…" at bounding box center [376, 27] width 491 height 18
click at [493, 34] on button "Call to Customer" at bounding box center [508, 27] width 62 height 15
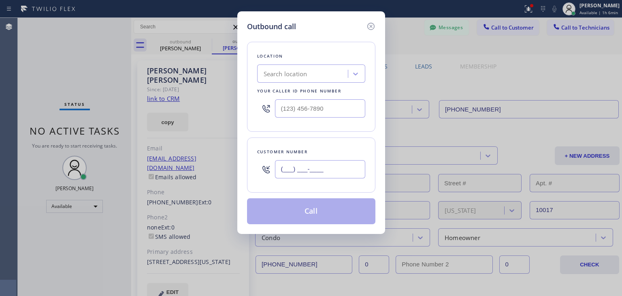
click at [355, 163] on input "(___) ___-____" at bounding box center [320, 169] width 90 height 18
paste input "415) 515-6057"
type input "(415) 515-6057"
paste input "SubzeroCare.online (San Francisco, Google Ads)"
type input "SubzeroCare.online (San Francisco, Google Ads)"
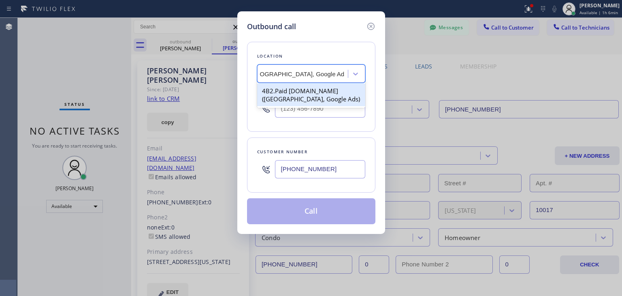
click at [309, 96] on div "4B2.Paid SubzeroCare.online (San Francisco, Google Ads)" at bounding box center [311, 94] width 108 height 23
type input "(628) 500-9853"
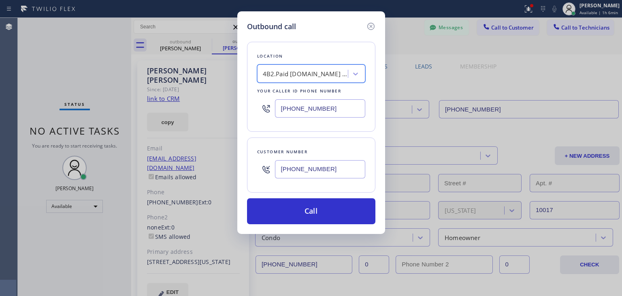
scroll to position [0, 0]
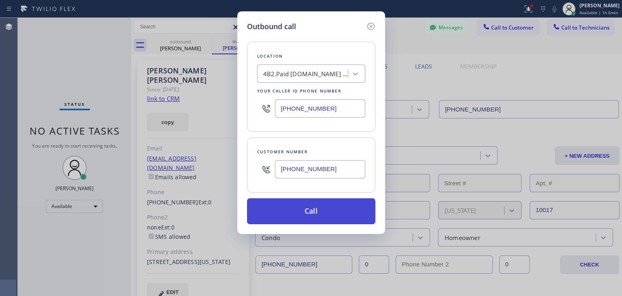
drag, startPoint x: 323, startPoint y: 235, endPoint x: 339, endPoint y: 208, distance: 31.4
click at [339, 208] on div "Outbound call Location 4B2.Paid SubzeroCare.online (San Francisco, Google Ads) …" at bounding box center [311, 148] width 622 height 296
click at [339, 208] on button "Call" at bounding box center [311, 211] width 128 height 26
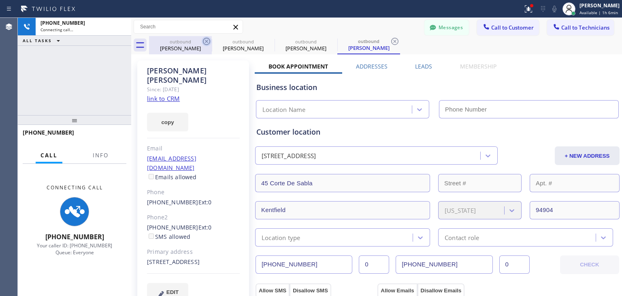
click at [208, 45] on icon at bounding box center [207, 41] width 10 height 10
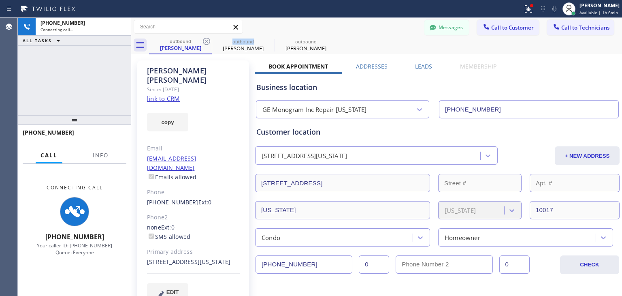
click at [208, 45] on icon at bounding box center [207, 41] width 10 height 10
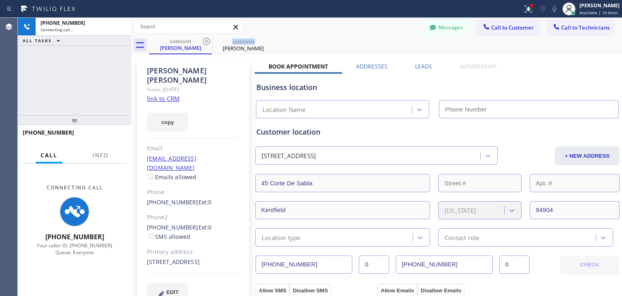
click at [208, 45] on icon at bounding box center [207, 41] width 10 height 10
click at [0, 0] on icon at bounding box center [0, 0] width 0 height 0
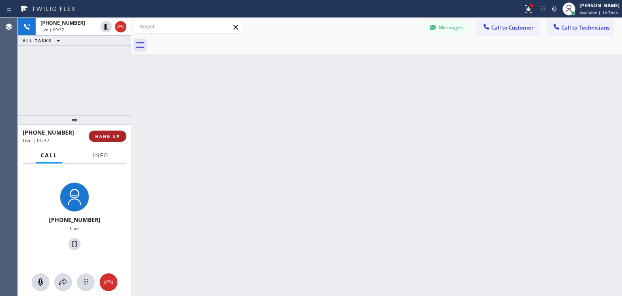
click at [98, 138] on span "HANG UP" at bounding box center [107, 136] width 25 height 6
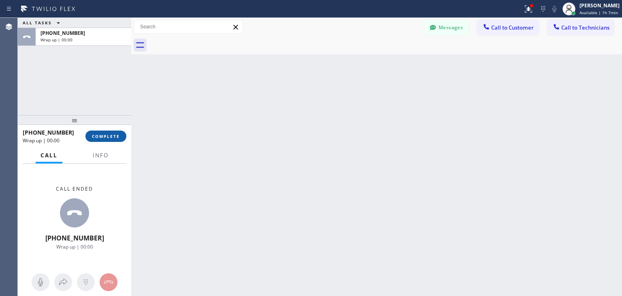
click at [98, 138] on span "COMPLETE" at bounding box center [106, 136] width 28 height 6
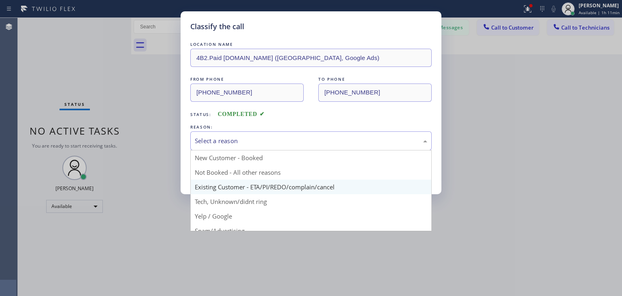
drag, startPoint x: 382, startPoint y: 145, endPoint x: 340, endPoint y: 181, distance: 54.6
click at [340, 150] on div "Select a reason New Customer - Booked Not Booked - All other reasons Existing C…" at bounding box center [310, 140] width 241 height 19
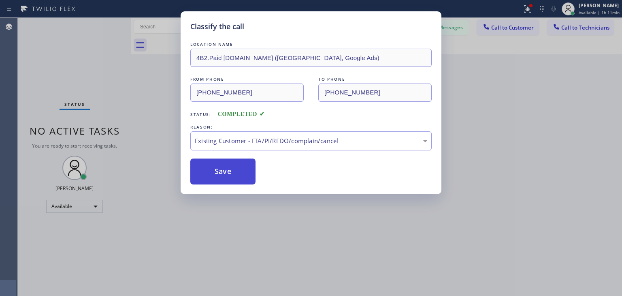
click at [250, 169] on button "Save" at bounding box center [222, 171] width 65 height 26
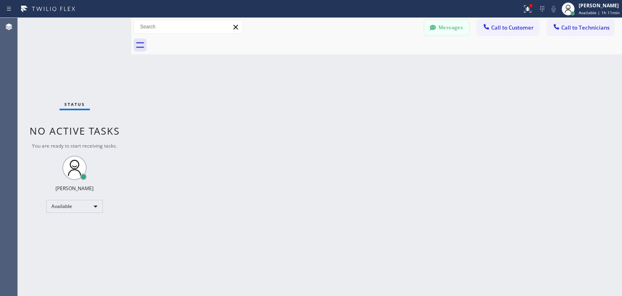
click at [449, 20] on button "Messages" at bounding box center [447, 27] width 45 height 15
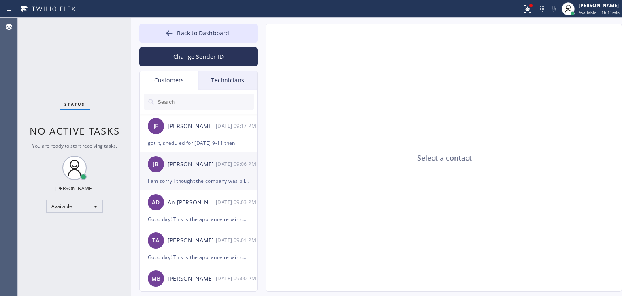
click at [243, 169] on div "10/09 09:06 PM" at bounding box center [237, 163] width 42 height 9
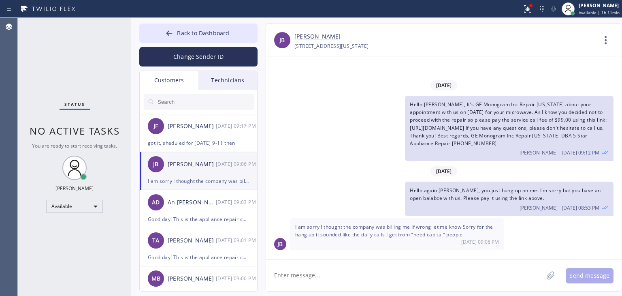
click at [388, 268] on textarea at bounding box center [404, 275] width 277 height 31
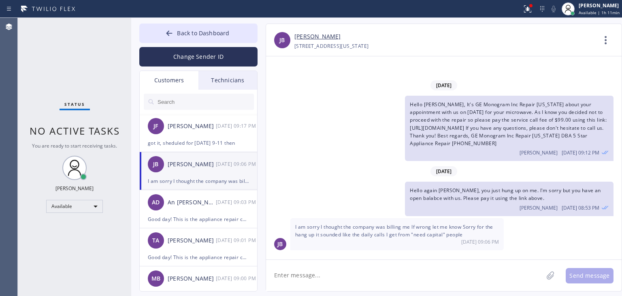
click at [388, 268] on textarea at bounding box center [404, 275] width 277 height 31
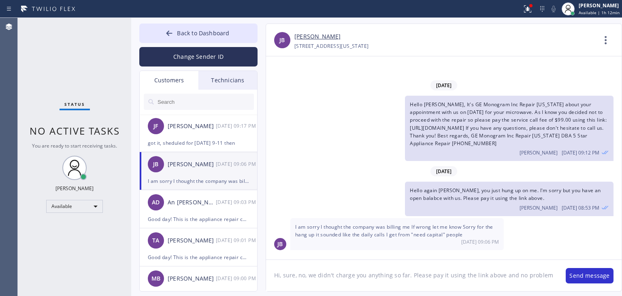
click at [544, 279] on textarea "Hi, sure, no, we didn't charge you anything so far. Please pay it using the lin…" at bounding box center [412, 275] width 292 height 31
type textarea "Hi, sure, no, we didn't charge you anything so far. Please pay it using the lin…"
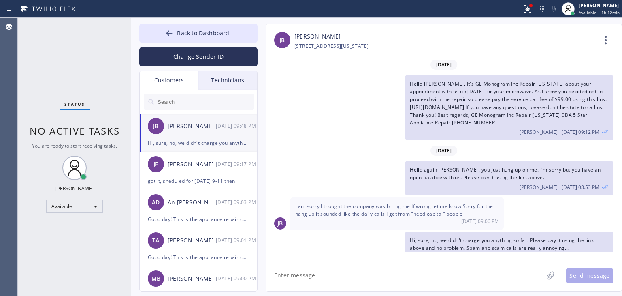
scroll to position [13, 0]
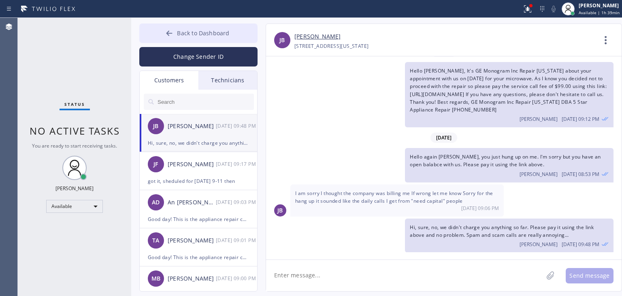
click at [252, 33] on button "Back to Dashboard" at bounding box center [198, 32] width 118 height 19
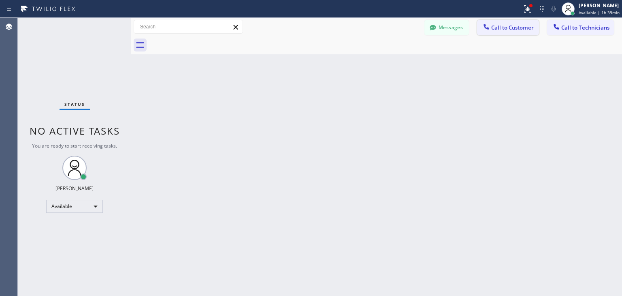
click at [504, 26] on span "Call to Customer" at bounding box center [512, 27] width 43 height 7
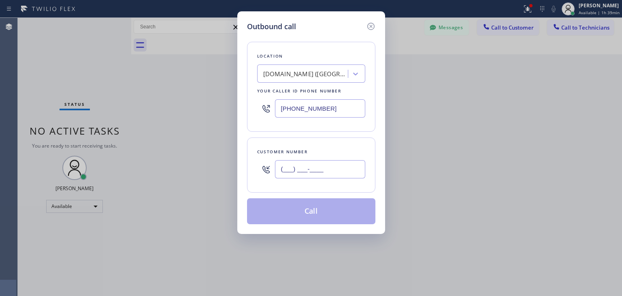
paste input "954) 257-0770"
click at [320, 161] on input "(___) ___-____" at bounding box center [320, 169] width 90 height 18
type input "(954) 257-0770"
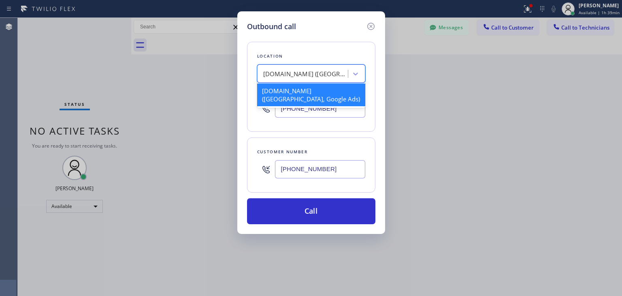
click at [301, 64] on div "SubzeroCare.online (San Francisco, Google Ads)" at bounding box center [311, 73] width 108 height 18
paste input "GE Monogram Repair Expert Miami"
type input "GE Monogram Repair Expert Miami"
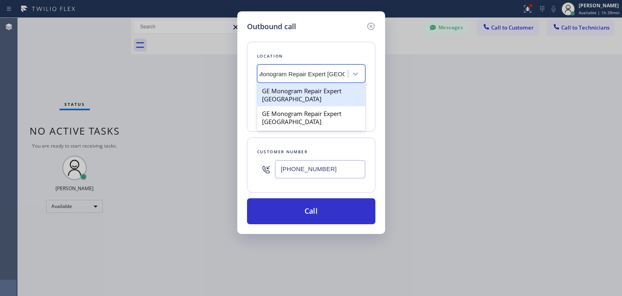
click at [324, 91] on div "GE Monogram Repair Expert Miami" at bounding box center [311, 94] width 108 height 23
type input "(786) 574-5598"
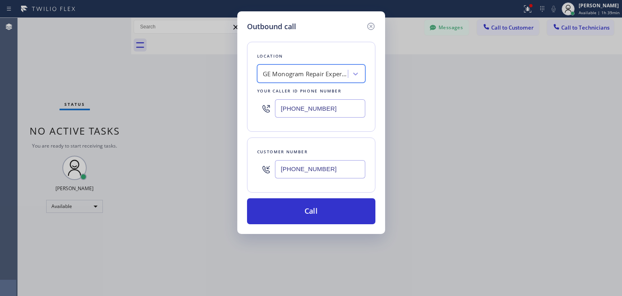
scroll to position [0, 0]
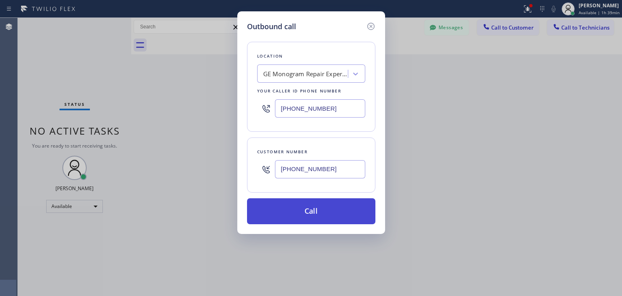
click at [329, 215] on button "Call" at bounding box center [311, 211] width 128 height 26
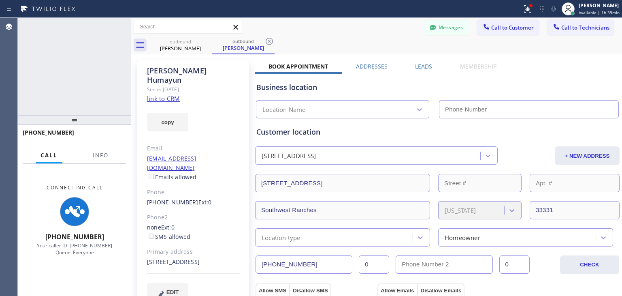
type input "(786) 574-5598"
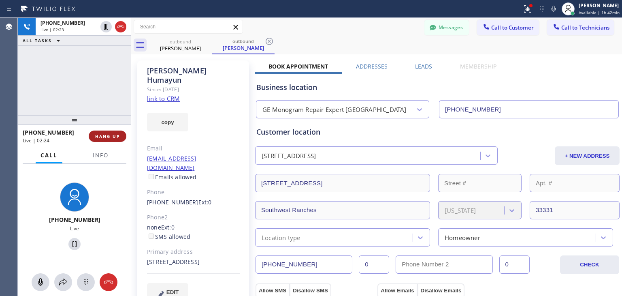
click at [113, 136] on span "HANG UP" at bounding box center [107, 136] width 25 height 6
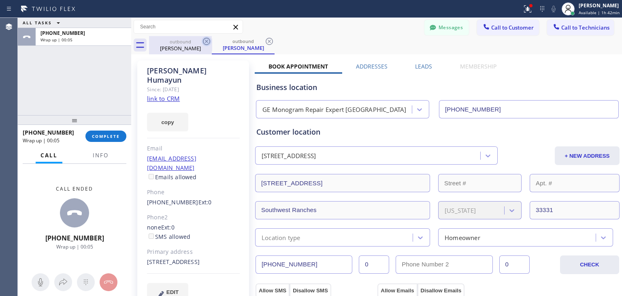
click at [205, 45] on icon at bounding box center [207, 41] width 10 height 10
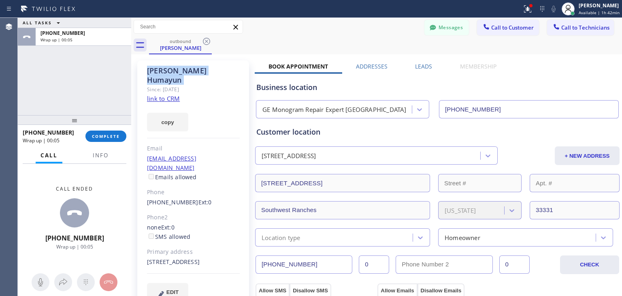
click at [205, 45] on icon at bounding box center [207, 41] width 10 height 10
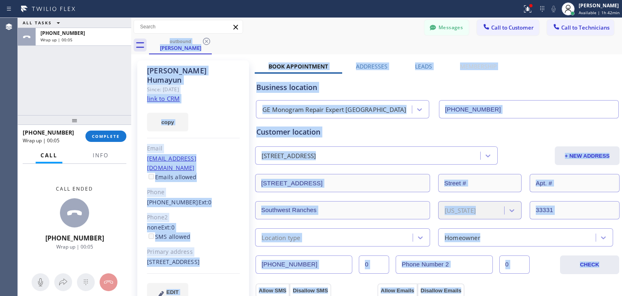
click at [205, 45] on div "outbound Liza Humayun" at bounding box center [385, 45] width 473 height 18
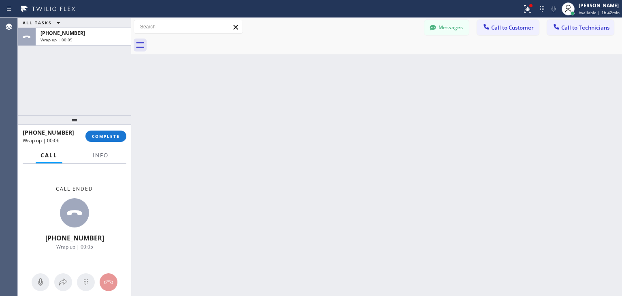
click at [205, 45] on div at bounding box center [385, 45] width 473 height 18
click at [115, 138] on span "COMPLETE" at bounding box center [106, 136] width 28 height 6
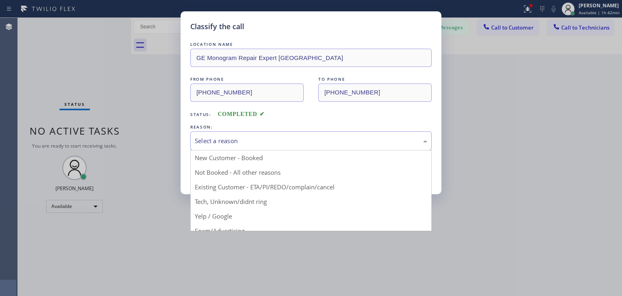
click at [230, 144] on div "Select a reason" at bounding box center [311, 140] width 233 height 9
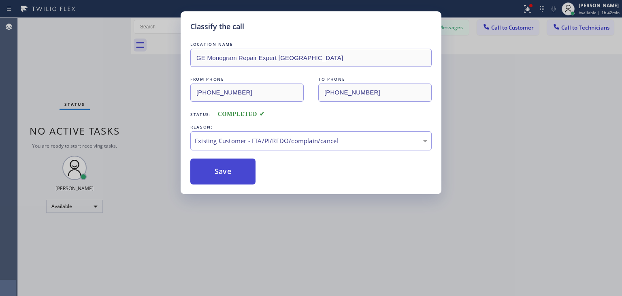
drag, startPoint x: 272, startPoint y: 187, endPoint x: 240, endPoint y: 173, distance: 35.2
click at [240, 173] on button "Save" at bounding box center [222, 171] width 65 height 26
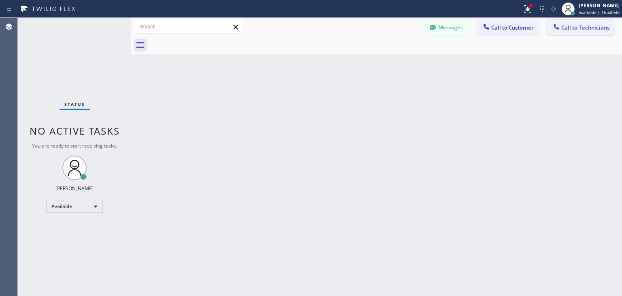
click at [574, 20] on button "Call to Technicians" at bounding box center [580, 27] width 67 height 15
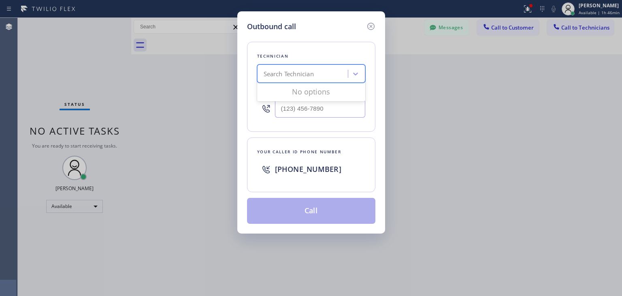
click at [314, 77] on div "Search Technician" at bounding box center [289, 73] width 50 height 9
type input "ibragim"
click at [314, 92] on div "[PERSON_NAME]" at bounding box center [311, 90] width 108 height 15
type input "[PHONE_NUMBER]"
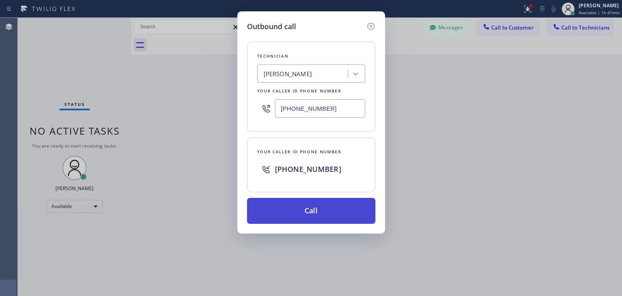
click at [301, 211] on button "Call" at bounding box center [311, 211] width 128 height 26
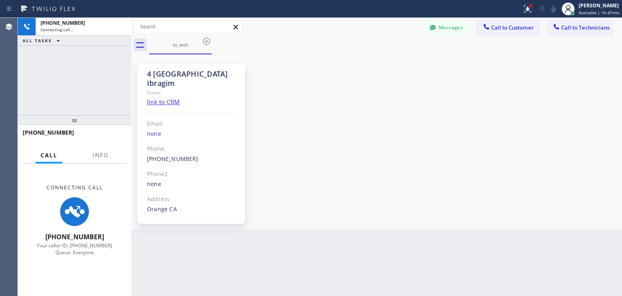
scroll to position [23, 0]
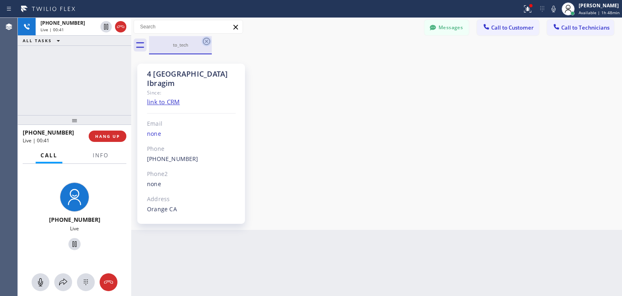
click at [206, 39] on icon at bounding box center [207, 41] width 10 height 10
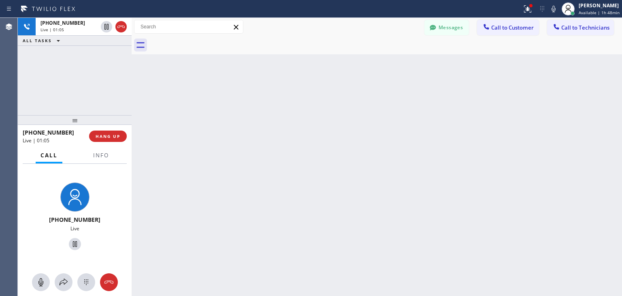
click at [132, 87] on div at bounding box center [132, 157] width 0 height 278
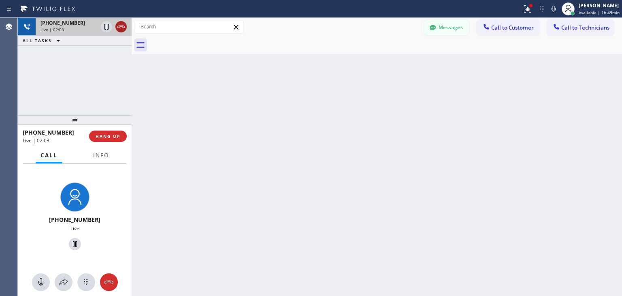
click at [119, 26] on icon at bounding box center [121, 27] width 10 height 10
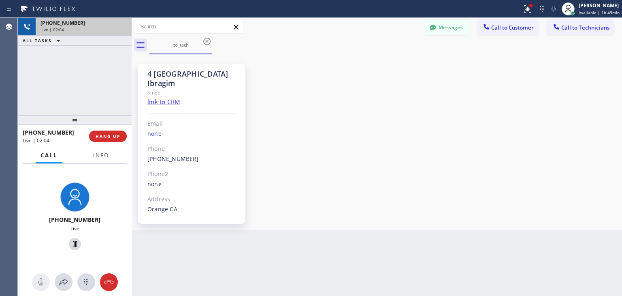
click at [119, 26] on div "+16194963164 Live | 02:04" at bounding box center [82, 27] width 93 height 18
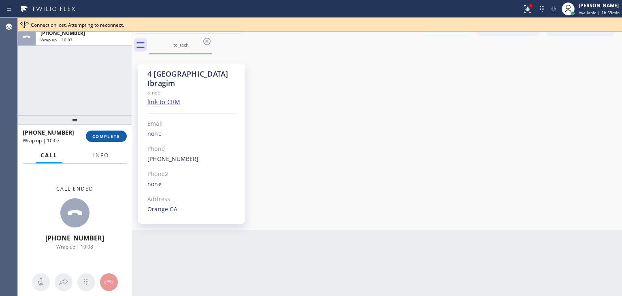
click at [93, 135] on span "COMPLETE" at bounding box center [106, 136] width 28 height 6
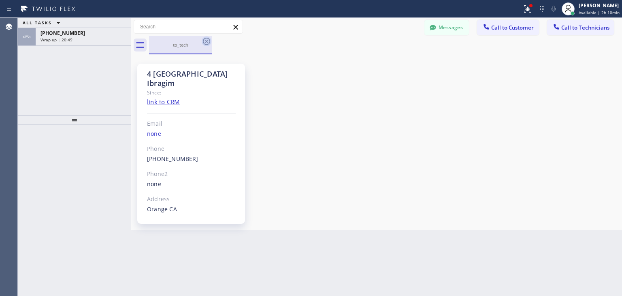
click at [207, 41] on icon at bounding box center [207, 41] width 10 height 10
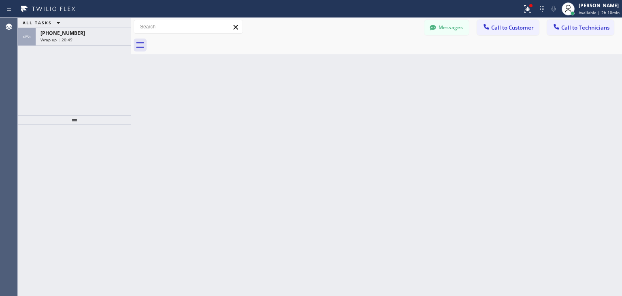
click at [207, 41] on div at bounding box center [385, 45] width 473 height 18
click at [87, 30] on div "[PHONE_NUMBER]" at bounding box center [84, 33] width 86 height 7
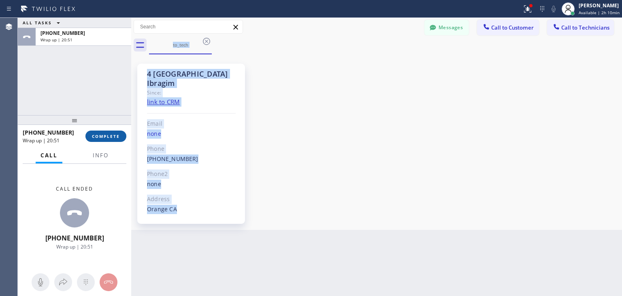
scroll to position [23, 0]
click at [96, 133] on span "COMPLETE" at bounding box center [106, 136] width 28 height 6
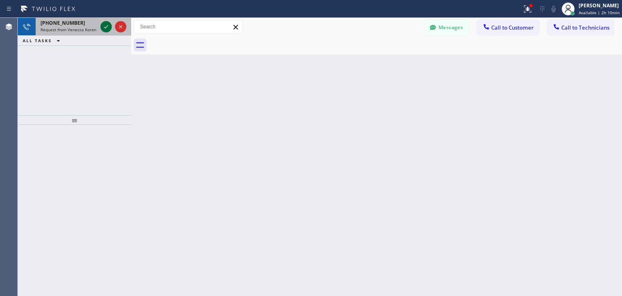
click at [105, 26] on icon at bounding box center [106, 27] width 10 height 10
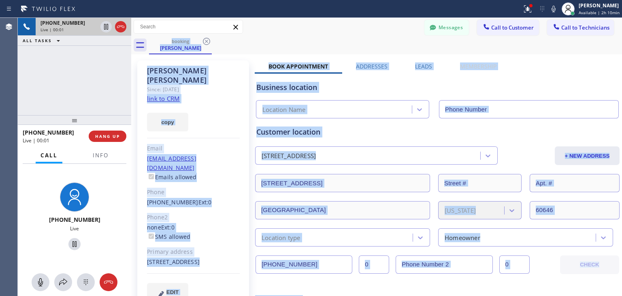
type input "[PHONE_NUMBER]"
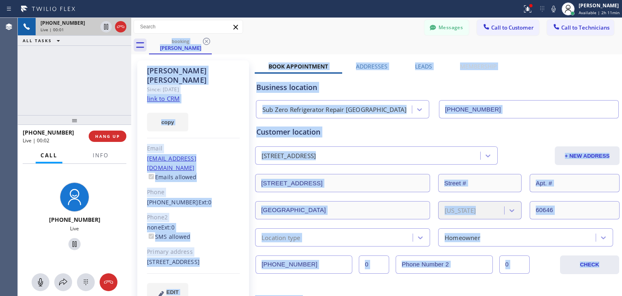
click at [254, 49] on div "booking [PERSON_NAME]" at bounding box center [385, 45] width 473 height 18
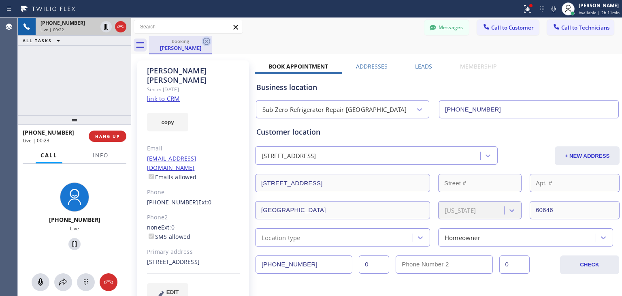
click at [207, 42] on icon at bounding box center [206, 41] width 7 height 7
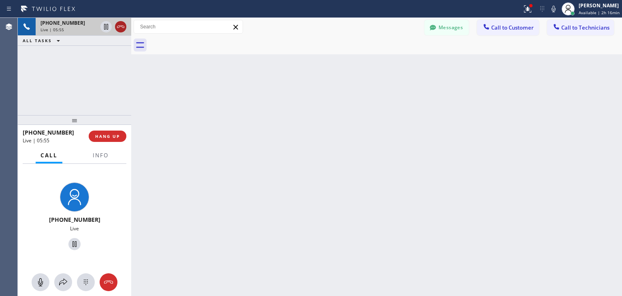
click at [124, 22] on icon at bounding box center [121, 27] width 10 height 10
click at [97, 22] on div "[PHONE_NUMBER]" at bounding box center [69, 22] width 57 height 7
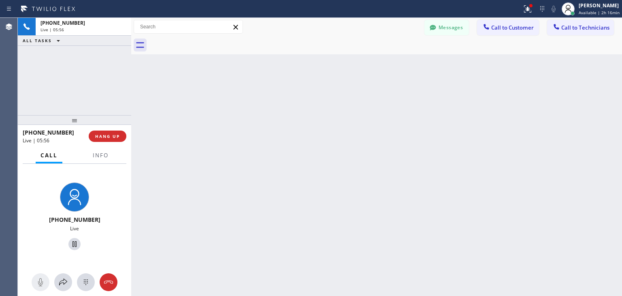
drag, startPoint x: 124, startPoint y: 22, endPoint x: 115, endPoint y: 114, distance: 92.1
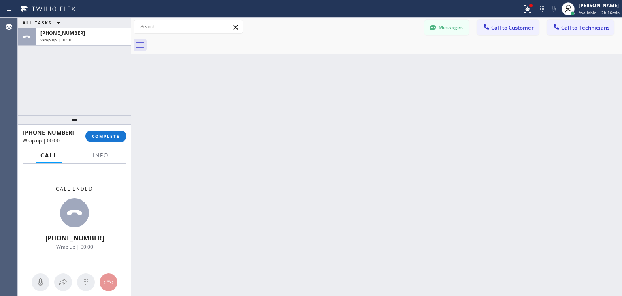
drag, startPoint x: 111, startPoint y: 128, endPoint x: 111, endPoint y: 132, distance: 4.9
click at [111, 132] on div "[PHONE_NUMBER] Wrap up | 00:00 COMPLETE" at bounding box center [75, 136] width 104 height 21
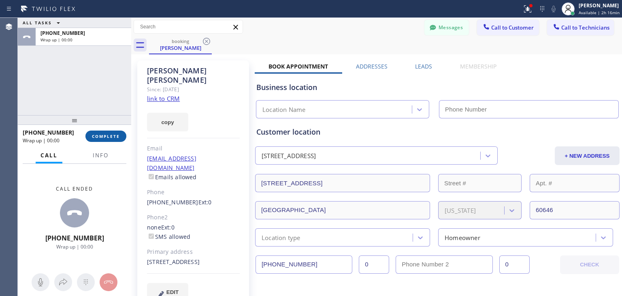
click at [111, 132] on button "COMPLETE" at bounding box center [105, 135] width 41 height 11
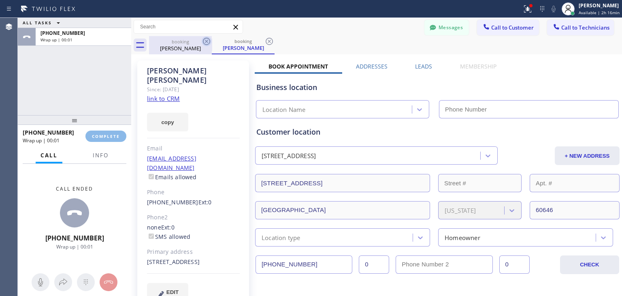
click at [205, 41] on icon at bounding box center [207, 41] width 10 height 10
type input "[PHONE_NUMBER]"
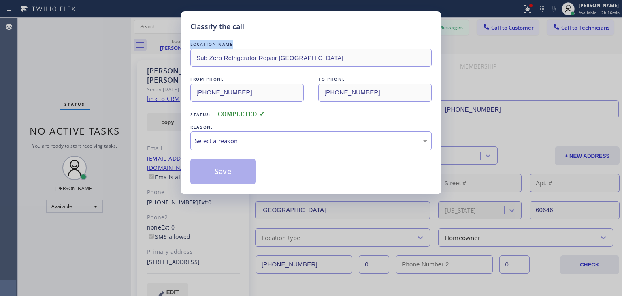
click at [205, 41] on div "LOCATION NAME" at bounding box center [310, 44] width 241 height 9
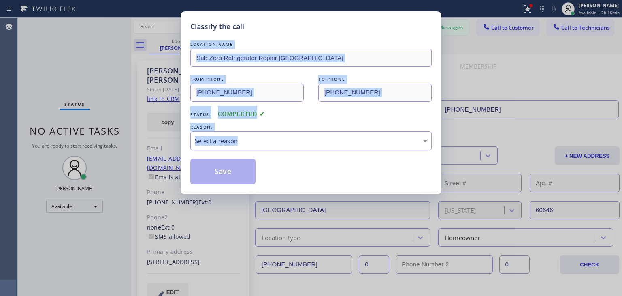
drag, startPoint x: 205, startPoint y: 41, endPoint x: 282, endPoint y: 144, distance: 128.7
click at [282, 144] on div "LOCATION NAME Sub Zero Refrigerator Repair [GEOGRAPHIC_DATA] FROM PHONE [PHONE_…" at bounding box center [310, 112] width 241 height 144
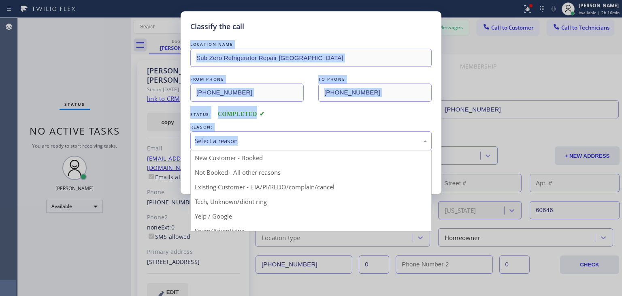
click at [282, 144] on div "Select a reason" at bounding box center [311, 140] width 233 height 9
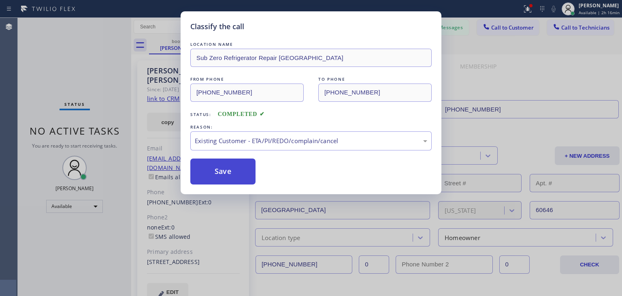
drag, startPoint x: 281, startPoint y: 179, endPoint x: 237, endPoint y: 174, distance: 44.9
click at [237, 174] on button "Save" at bounding box center [222, 171] width 65 height 26
